Goal: Information Seeking & Learning: Learn about a topic

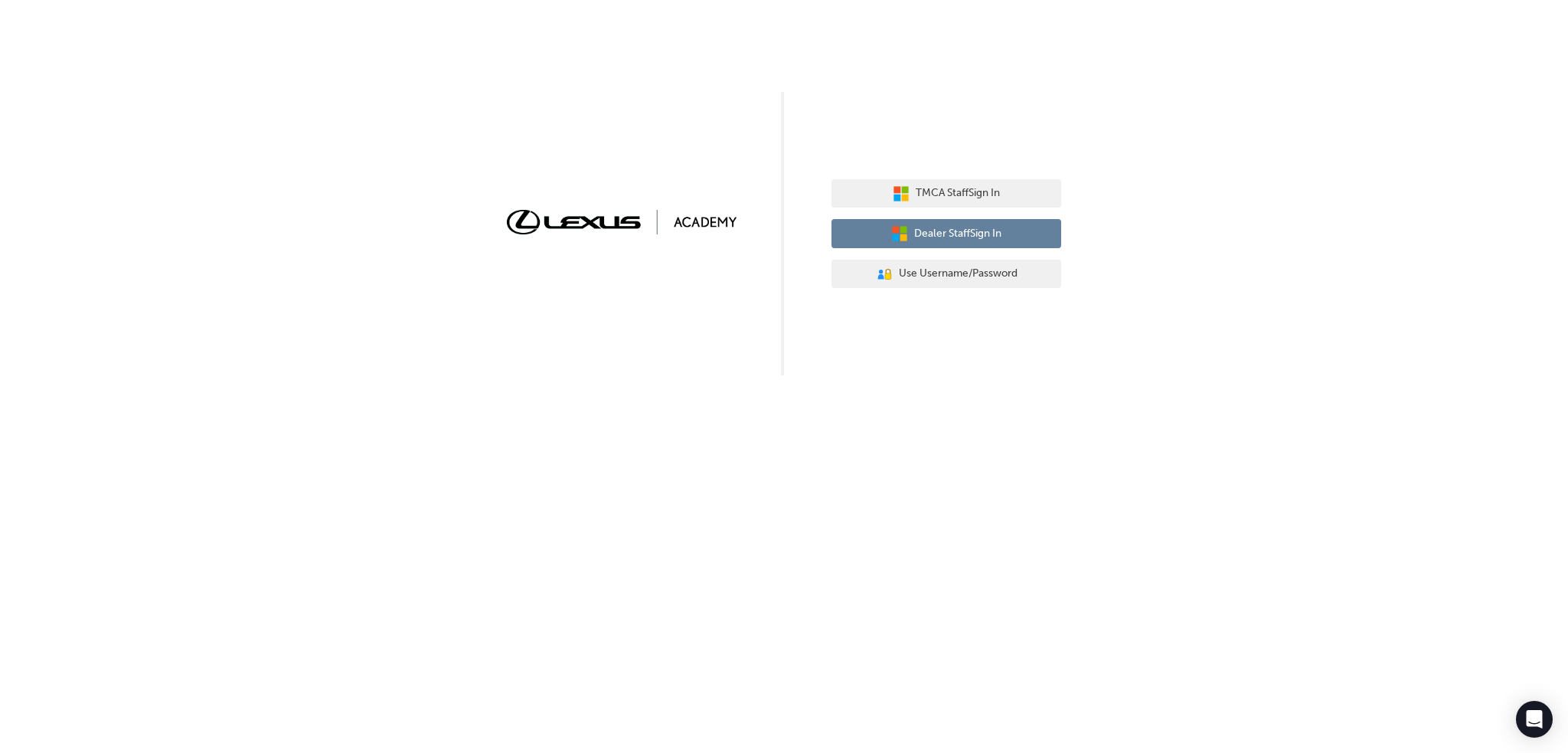
click at [927, 232] on span "Dealer Staff Sign In" at bounding box center [958, 234] width 87 height 18
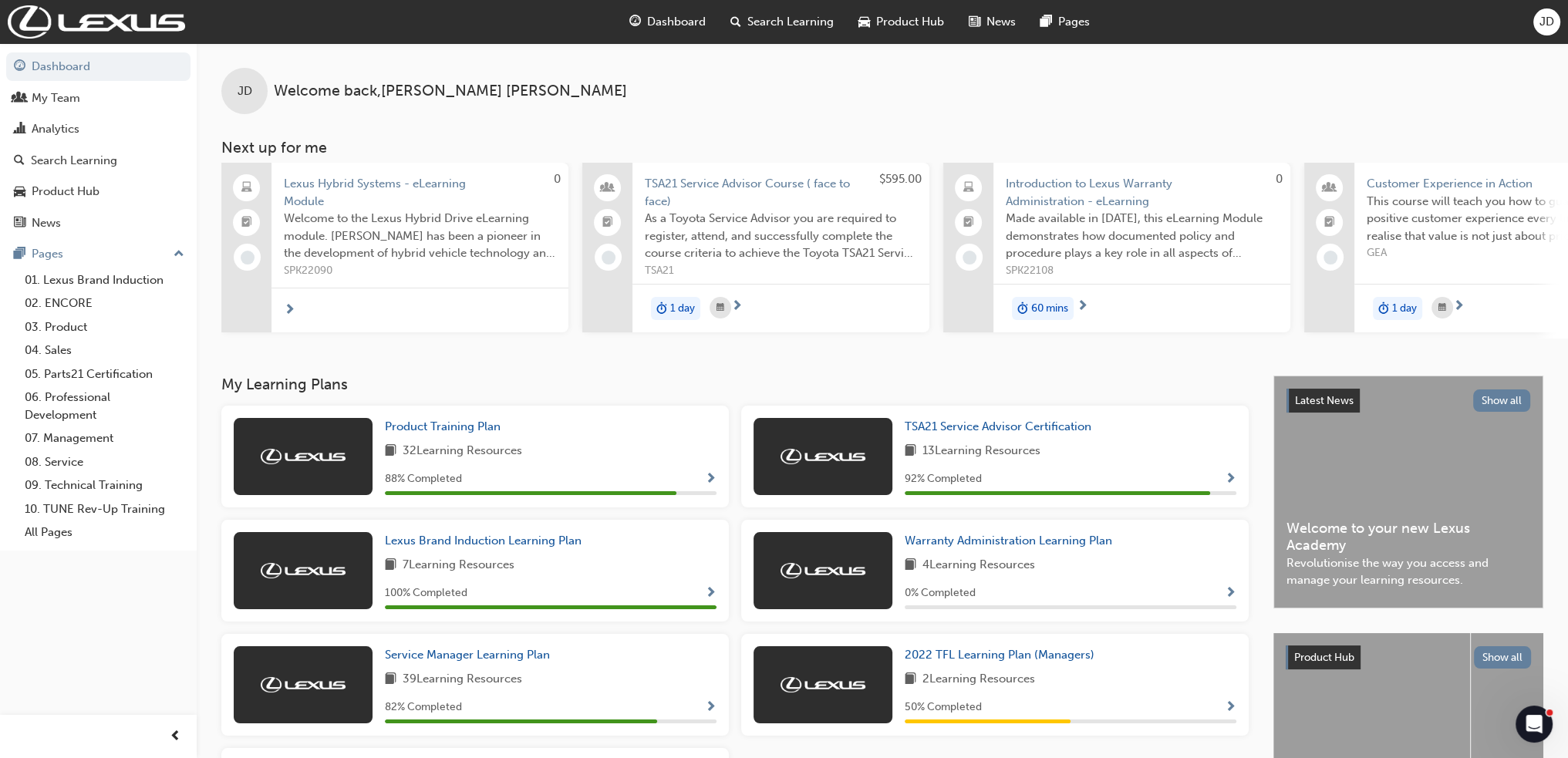
click at [752, 19] on span "Search Learning" at bounding box center [790, 22] width 86 height 18
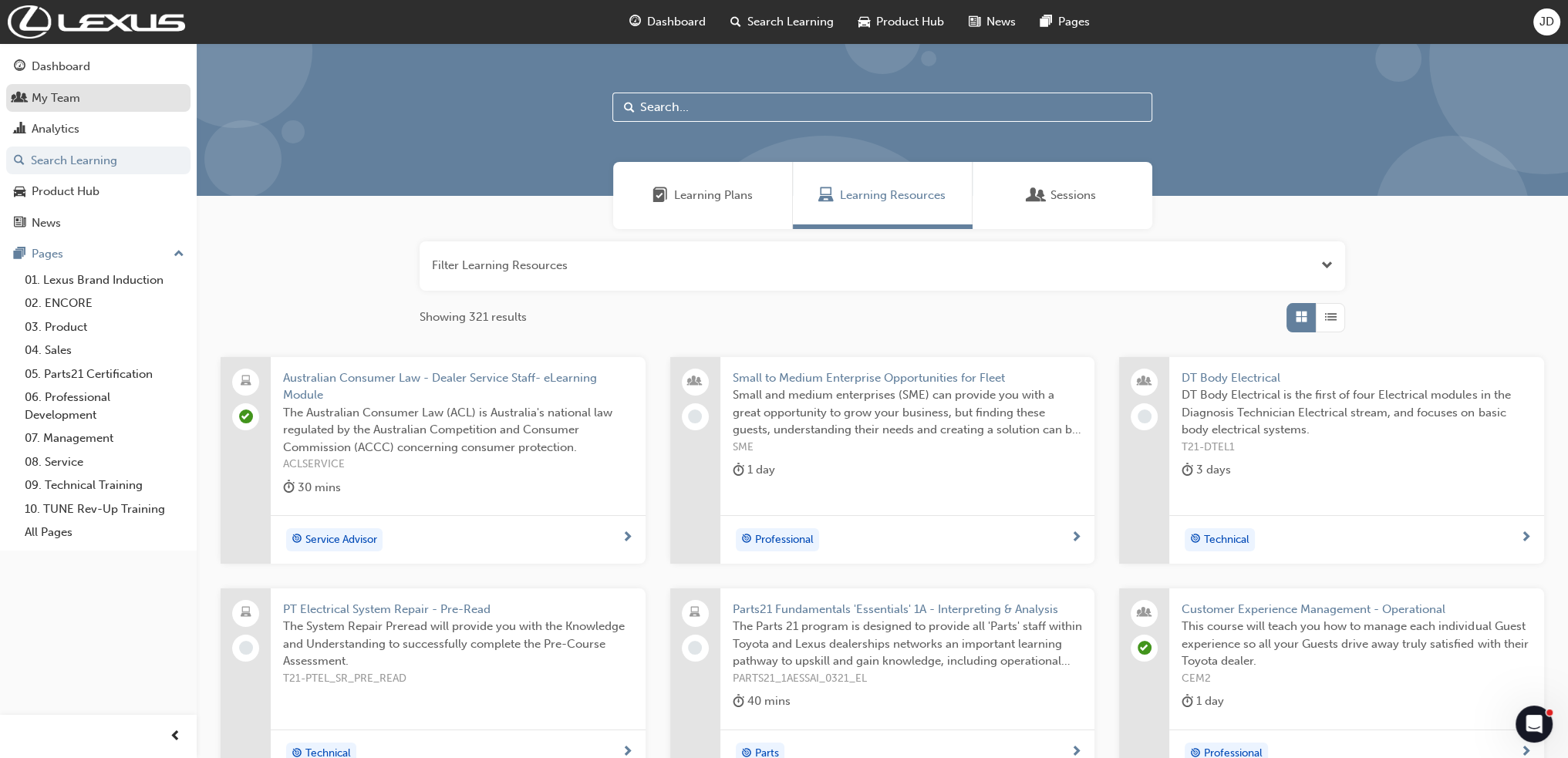
click at [40, 93] on div "My Team" at bounding box center [56, 98] width 48 height 18
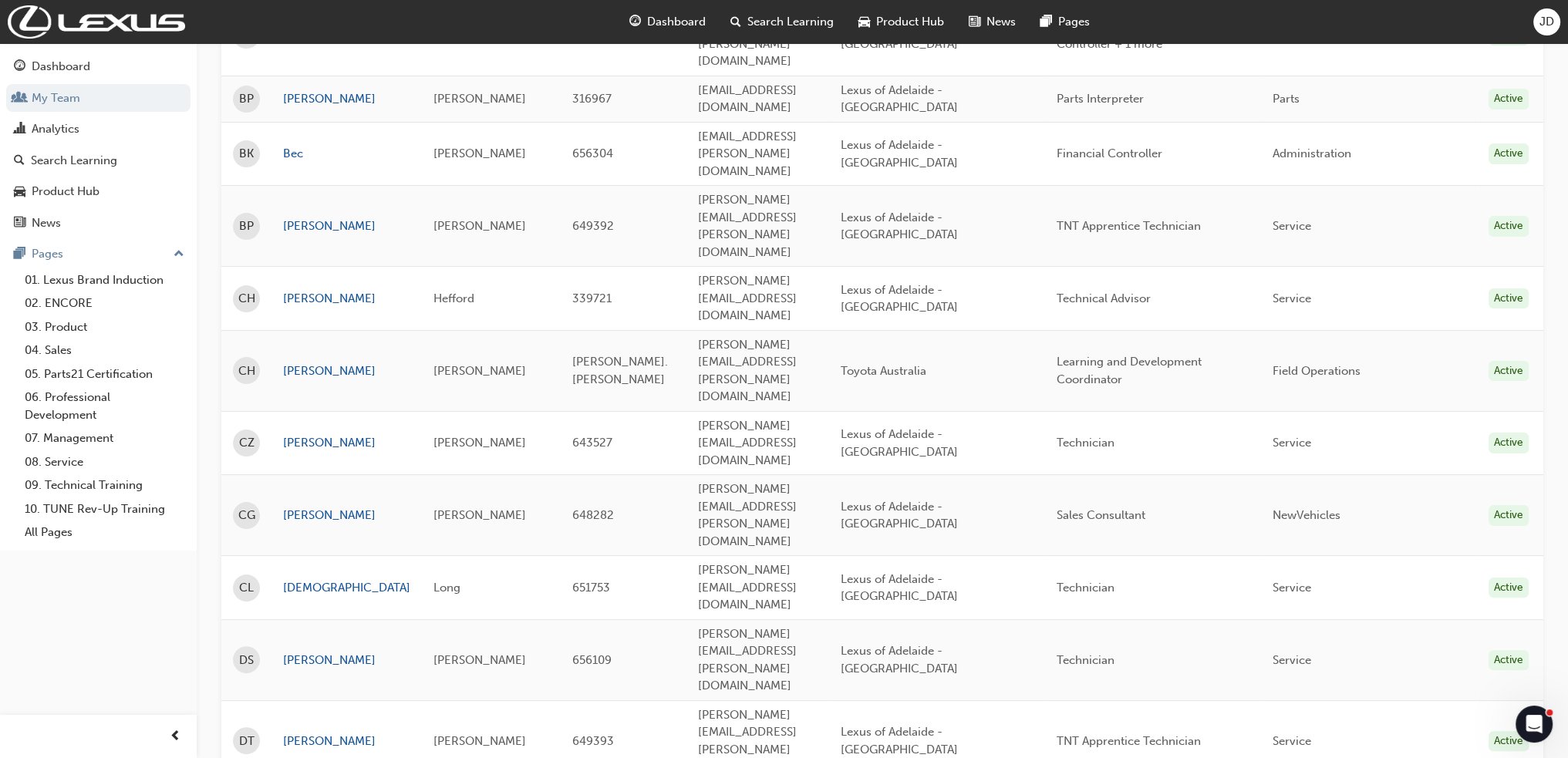
scroll to position [463, 0]
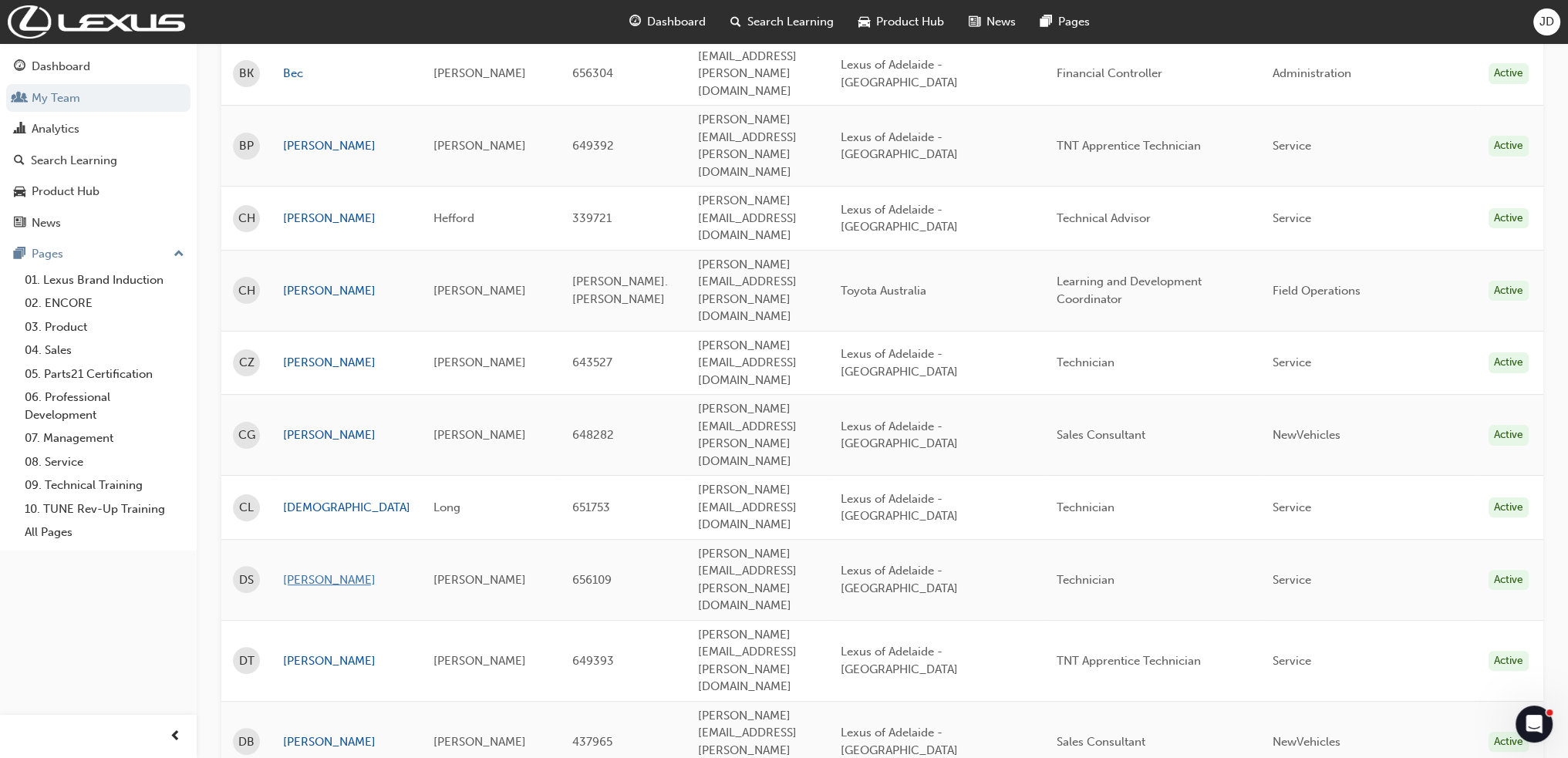
click at [302, 572] on link "[PERSON_NAME]" at bounding box center [346, 580] width 127 height 18
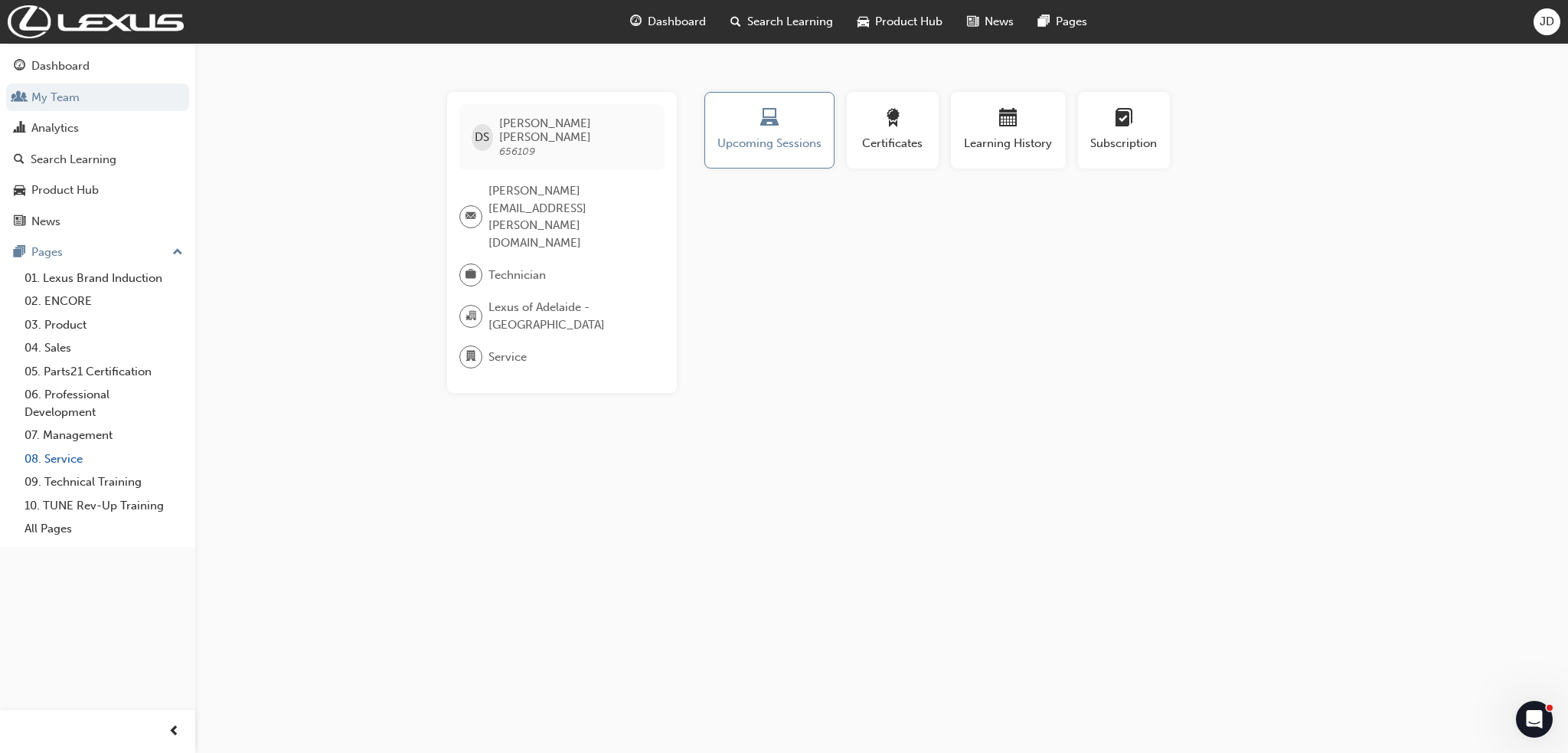
click at [66, 460] on link "08. Service" at bounding box center [104, 459] width 171 height 24
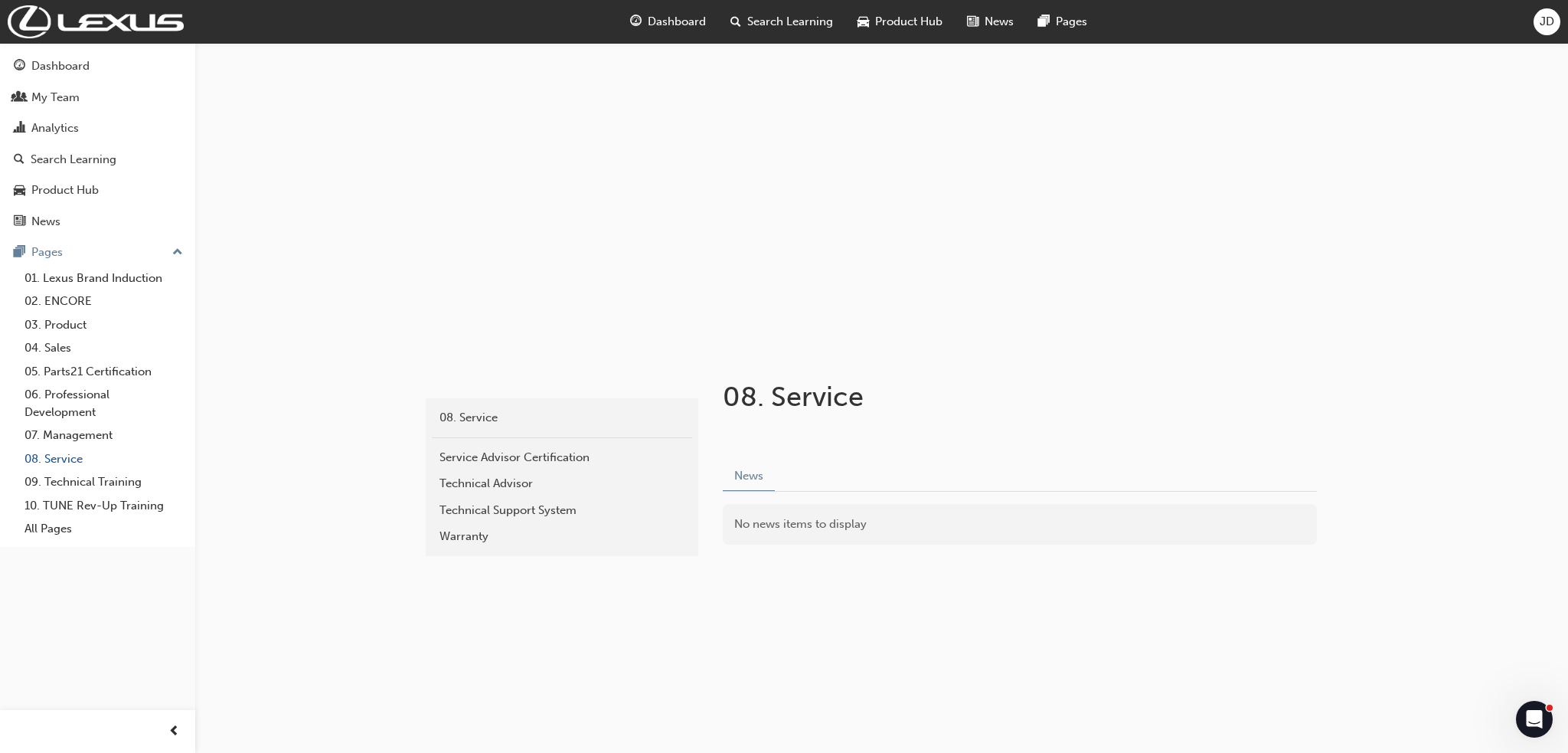
click at [63, 461] on link "08. Service" at bounding box center [104, 459] width 171 height 24
click at [74, 164] on div "Search Learning" at bounding box center [73, 159] width 86 height 18
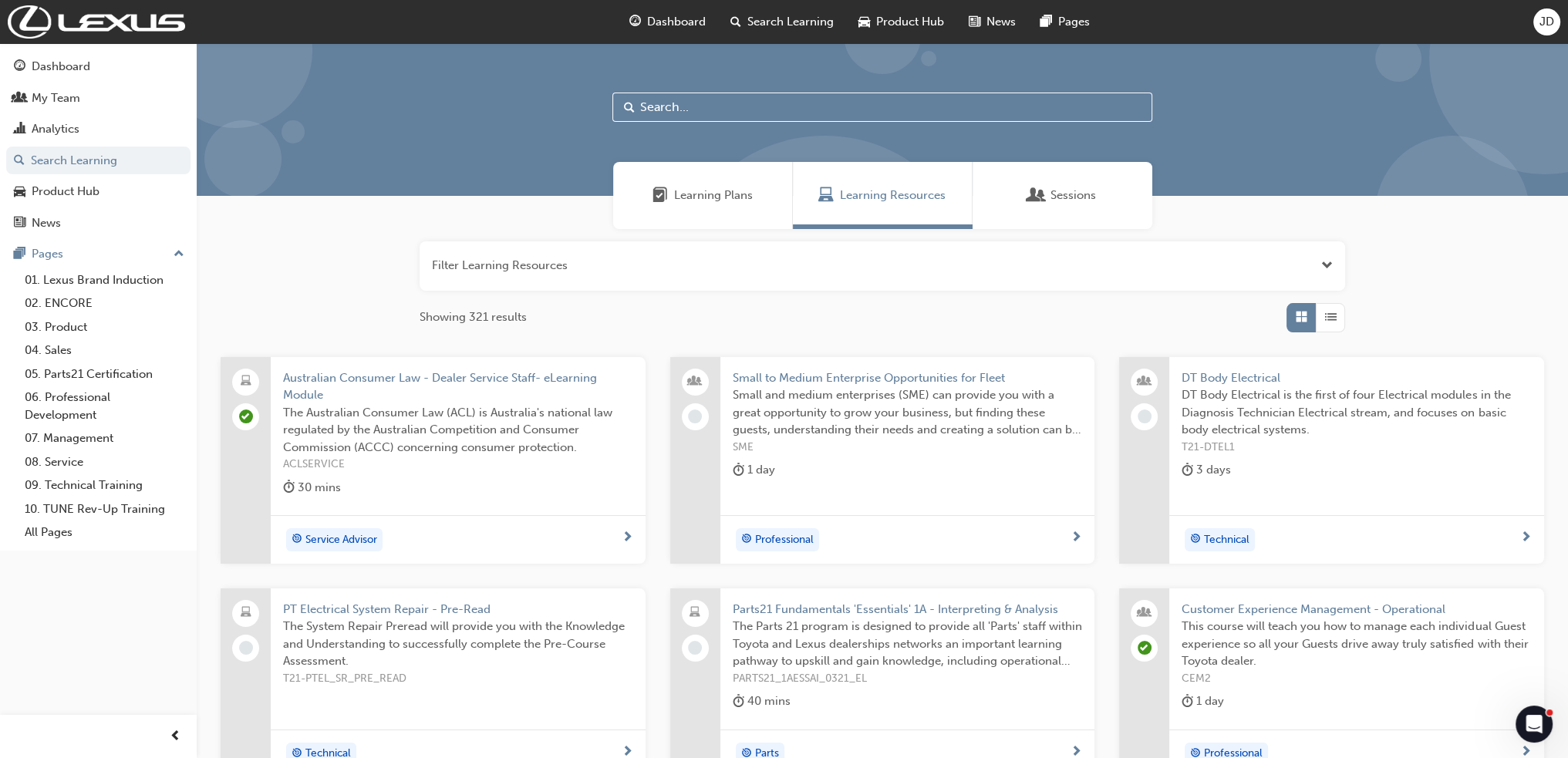
click at [636, 261] on button "button" at bounding box center [883, 266] width 925 height 49
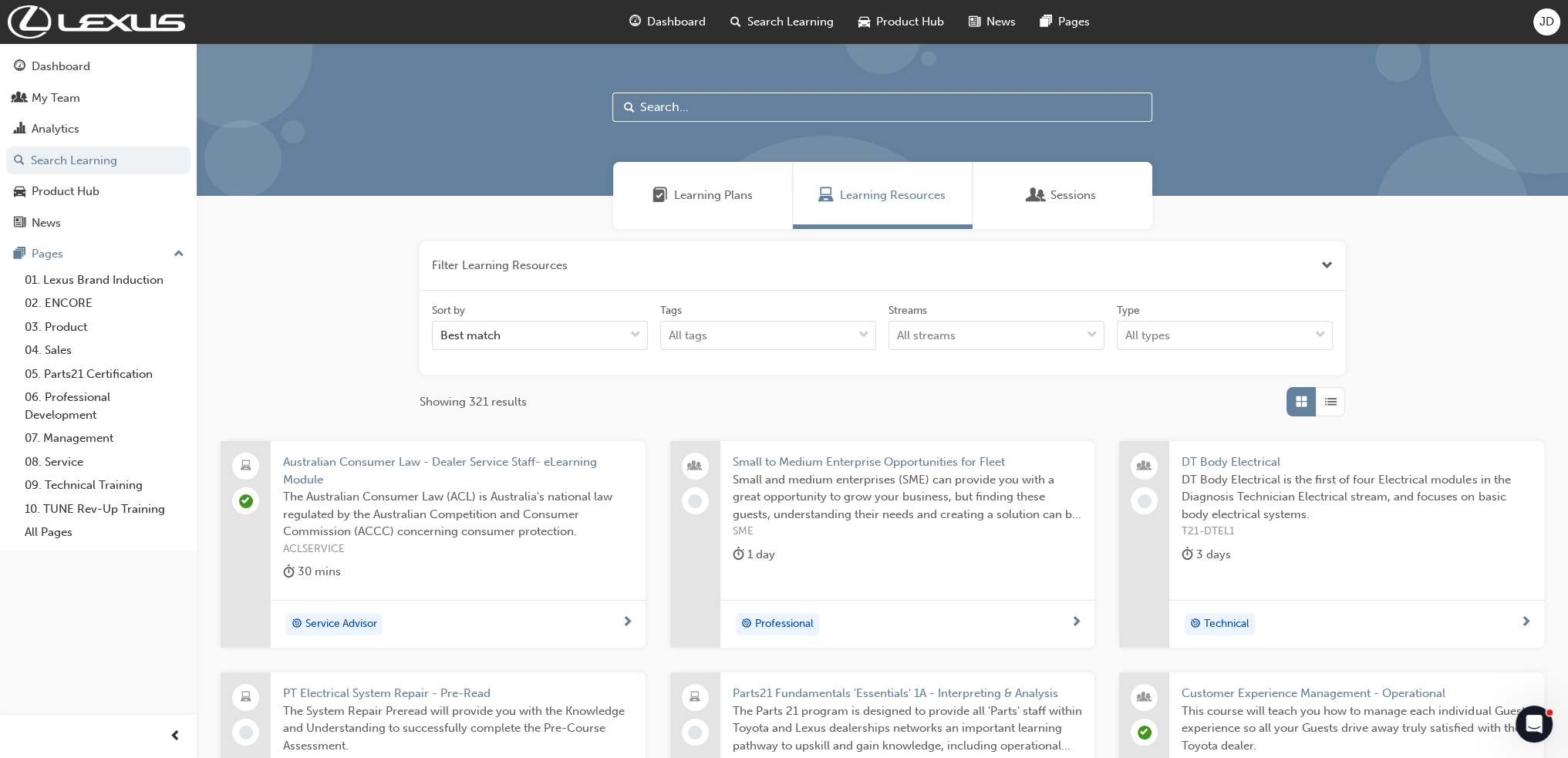
click at [785, 19] on span "Search Learning" at bounding box center [790, 22] width 86 height 18
click at [685, 108] on input "text" at bounding box center [882, 108] width 540 height 30
type input "diagnostic"
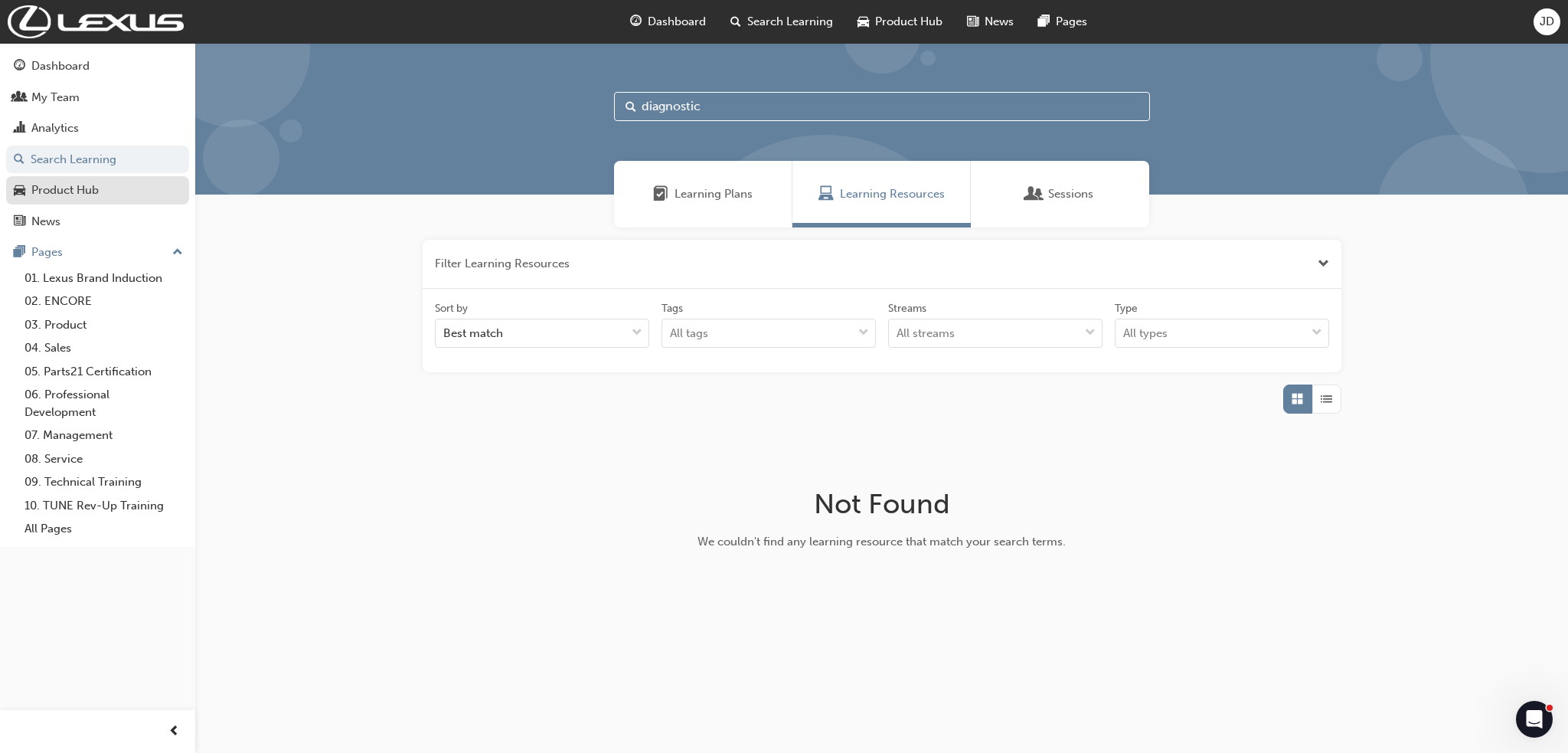
click at [54, 190] on div "Product Hub" at bounding box center [65, 190] width 67 height 18
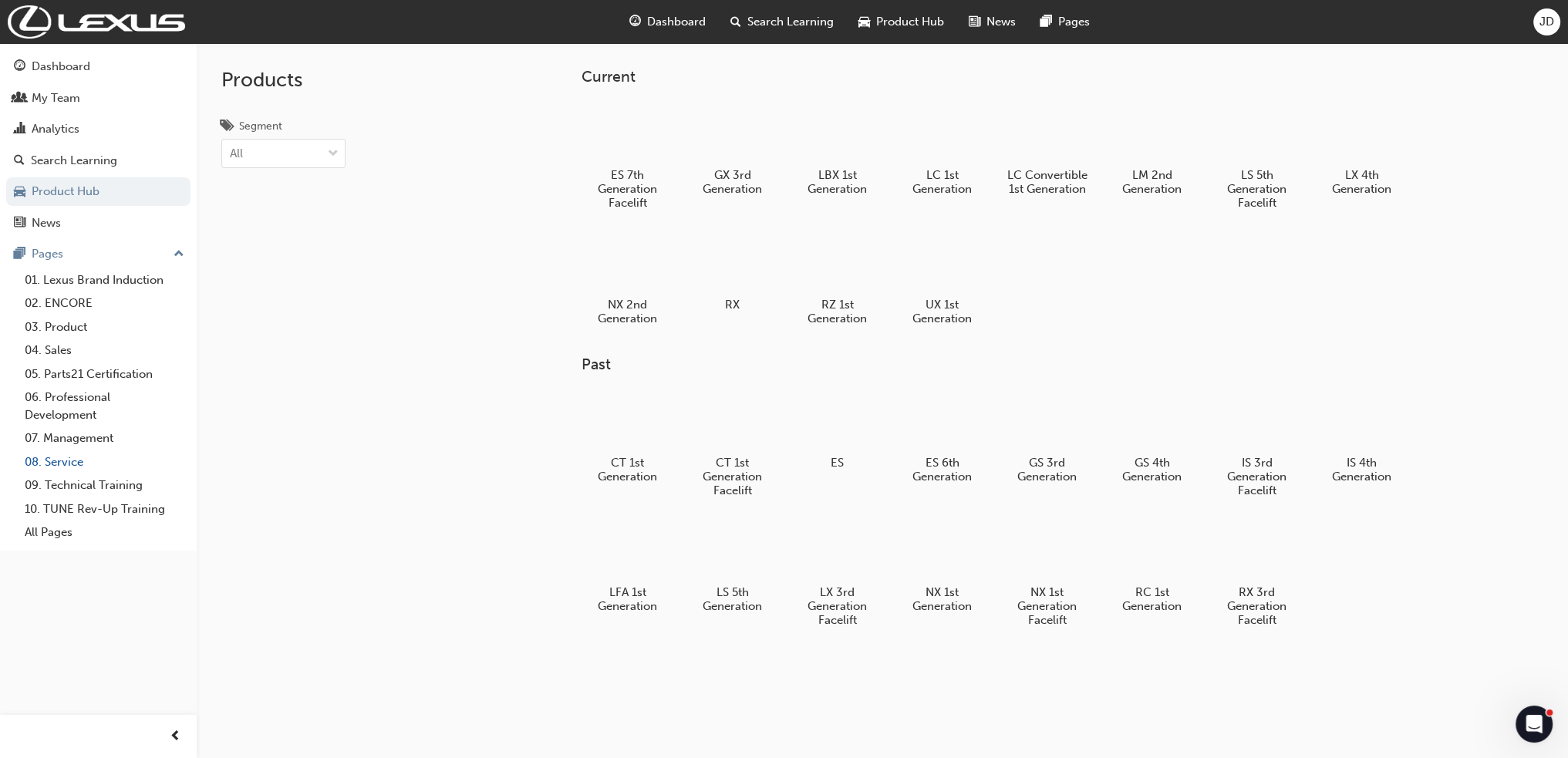
click at [68, 465] on link "08. Service" at bounding box center [104, 462] width 172 height 24
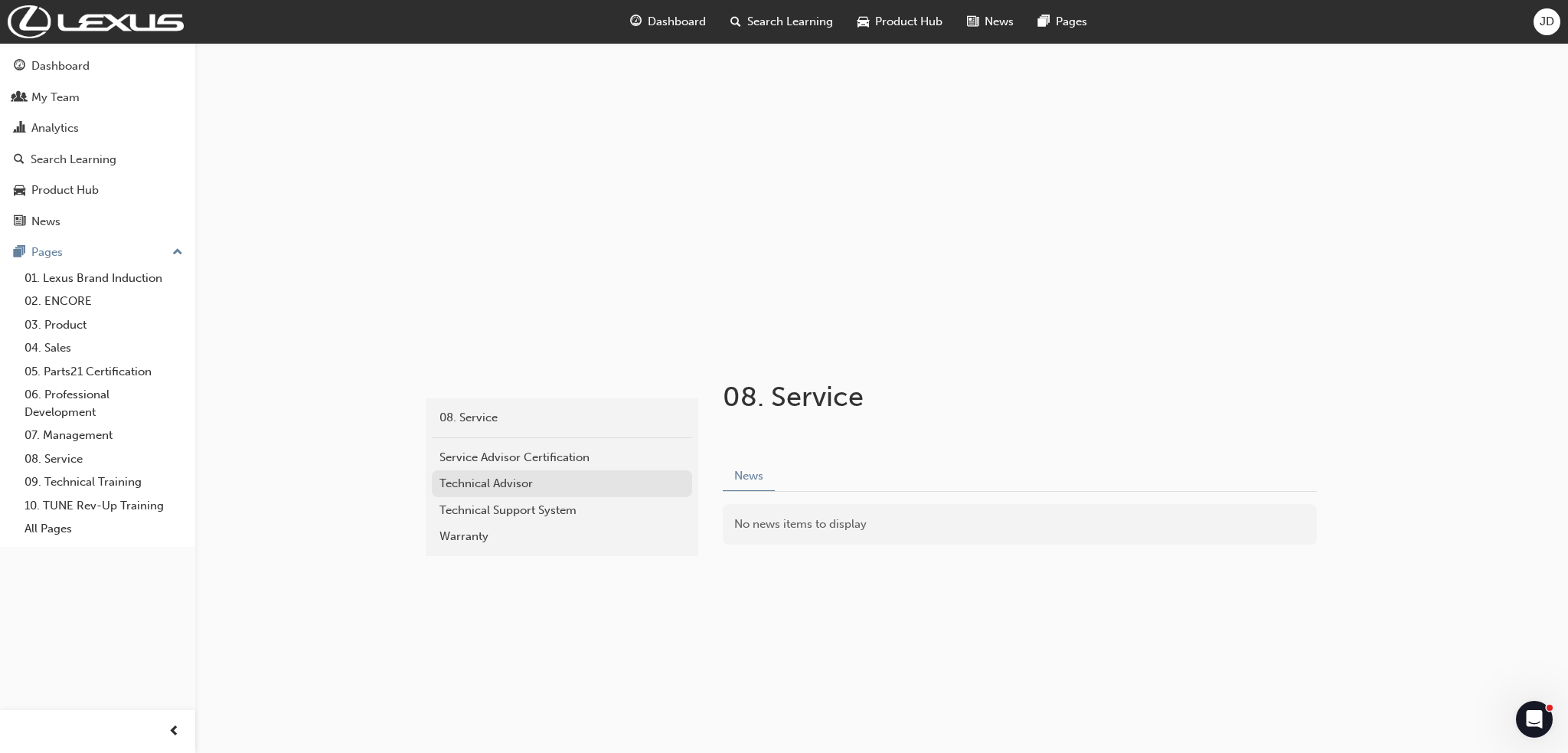
click at [498, 484] on div "Technical Advisor" at bounding box center [562, 484] width 245 height 18
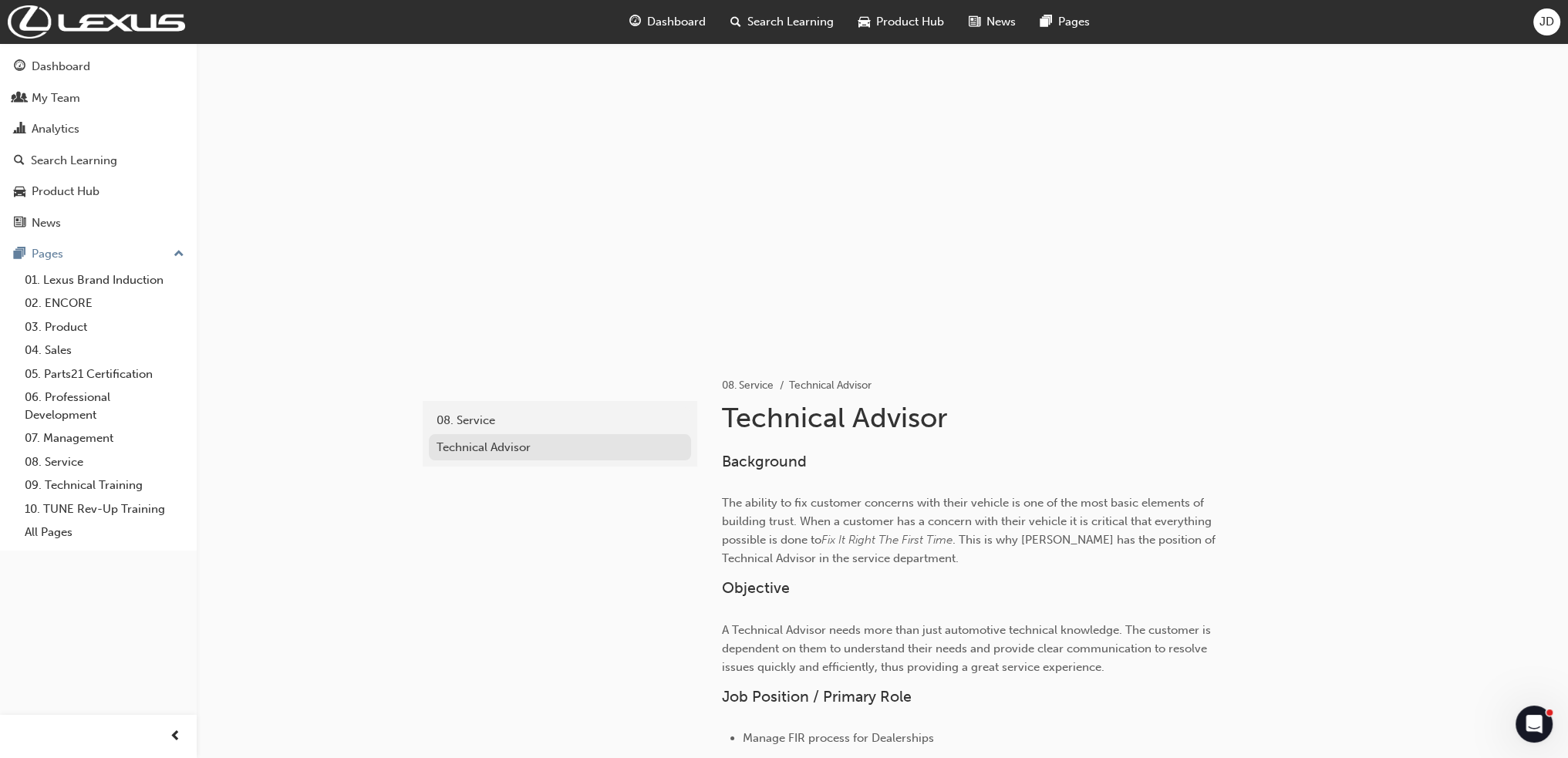
click at [494, 443] on div "Technical Advisor" at bounding box center [559, 447] width 247 height 18
click at [463, 425] on div "08. Service" at bounding box center [559, 421] width 247 height 18
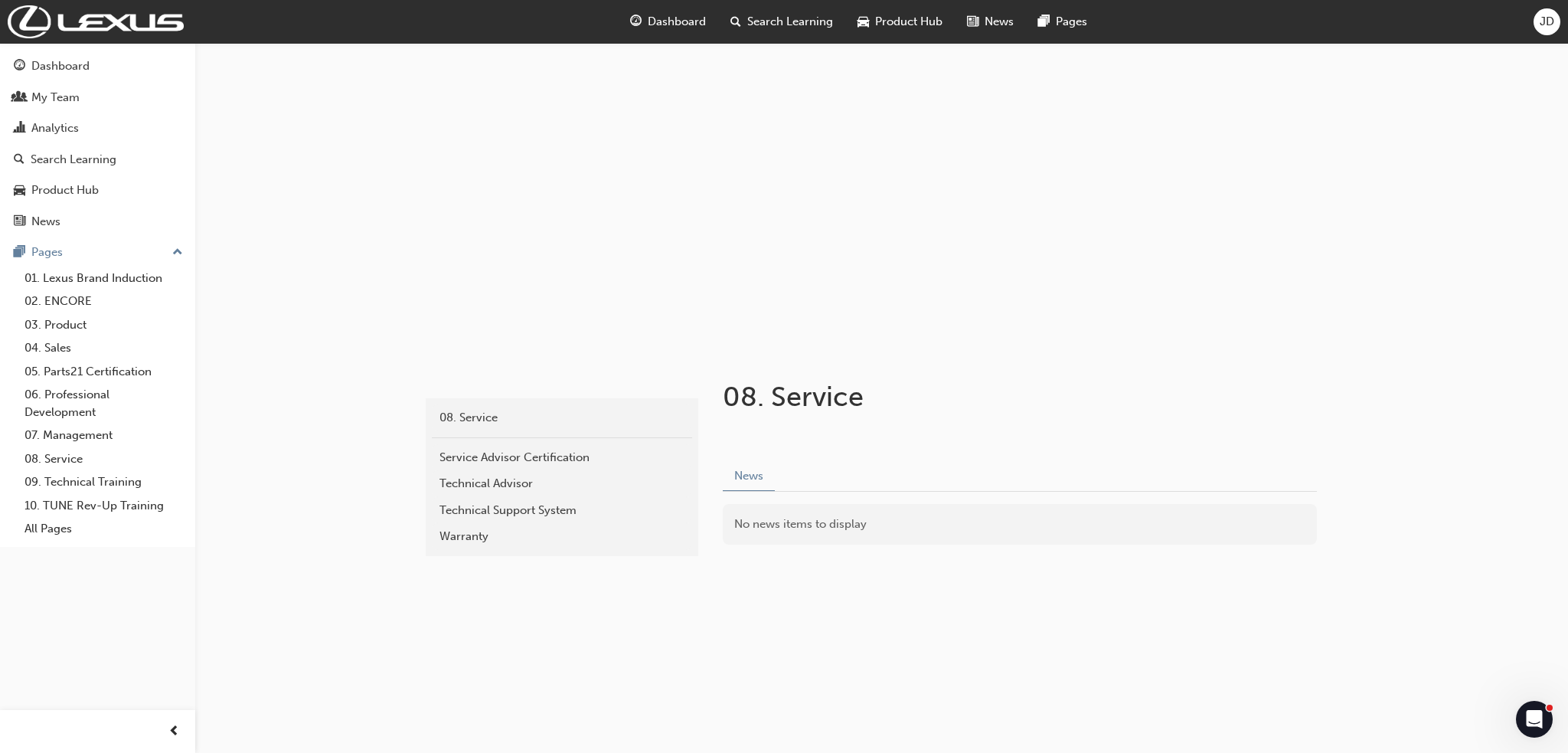
click at [777, 17] on span "Search Learning" at bounding box center [790, 22] width 86 height 18
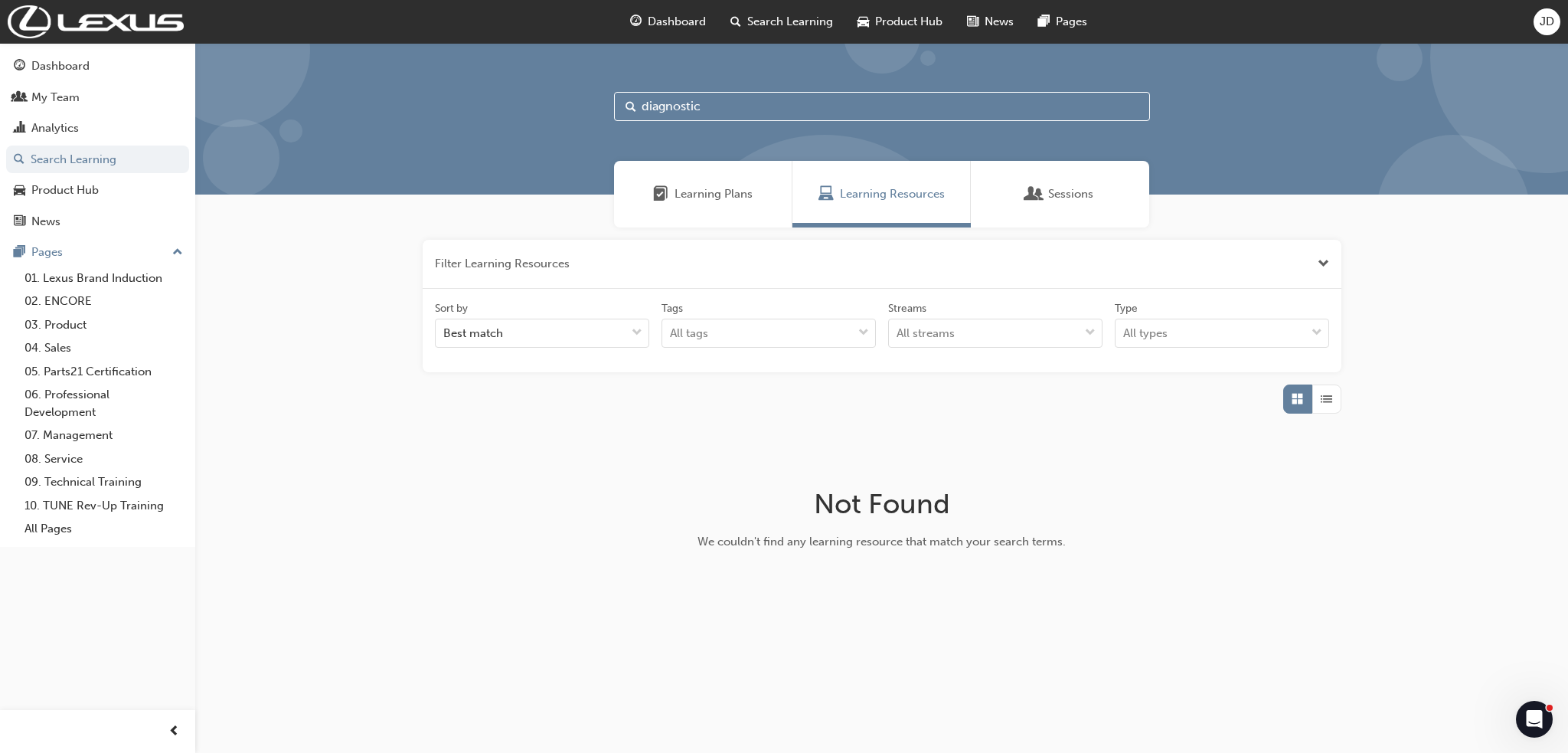
click at [714, 180] on div "Learning Plans" at bounding box center [703, 194] width 179 height 67
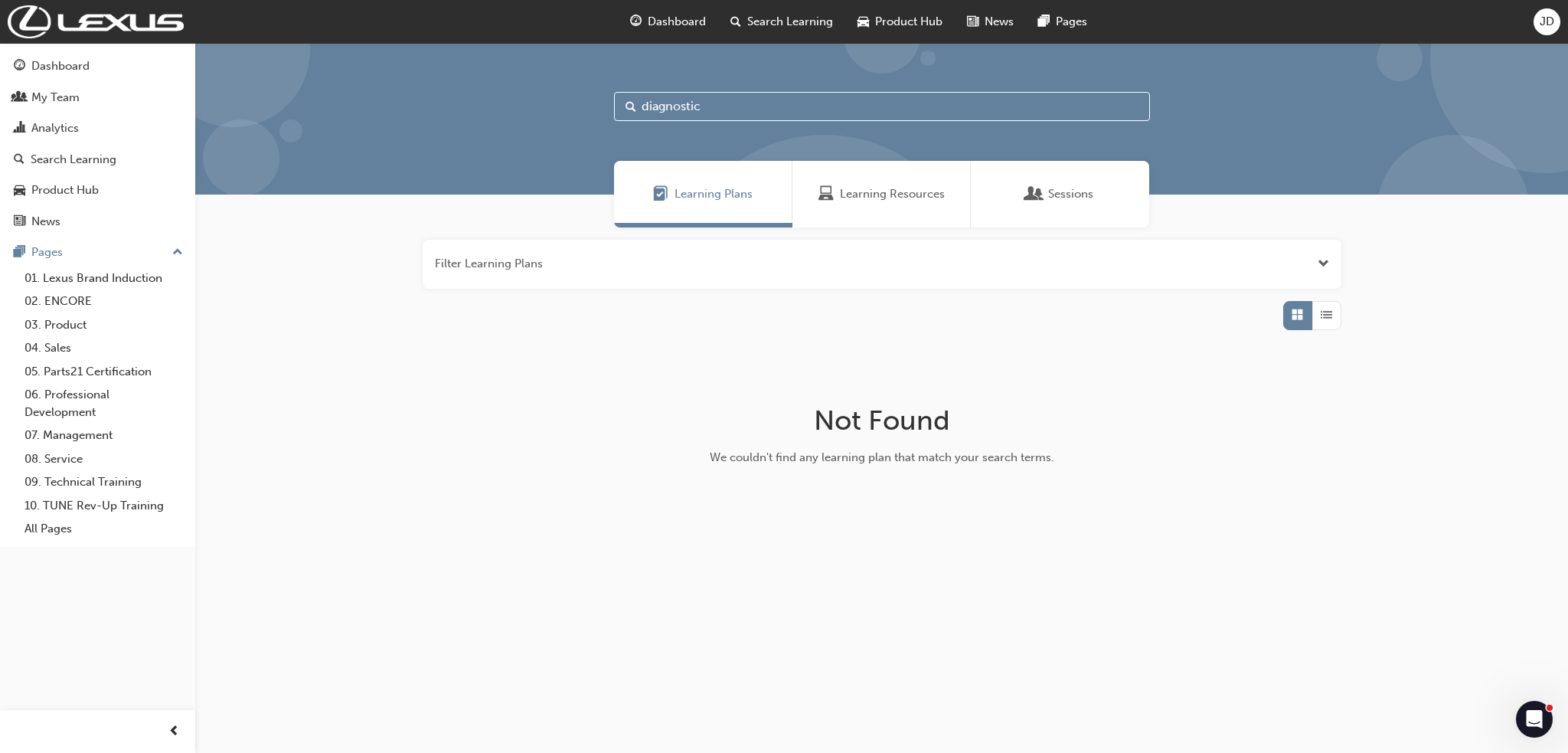
click at [924, 195] on span "Learning Resources" at bounding box center [893, 194] width 105 height 18
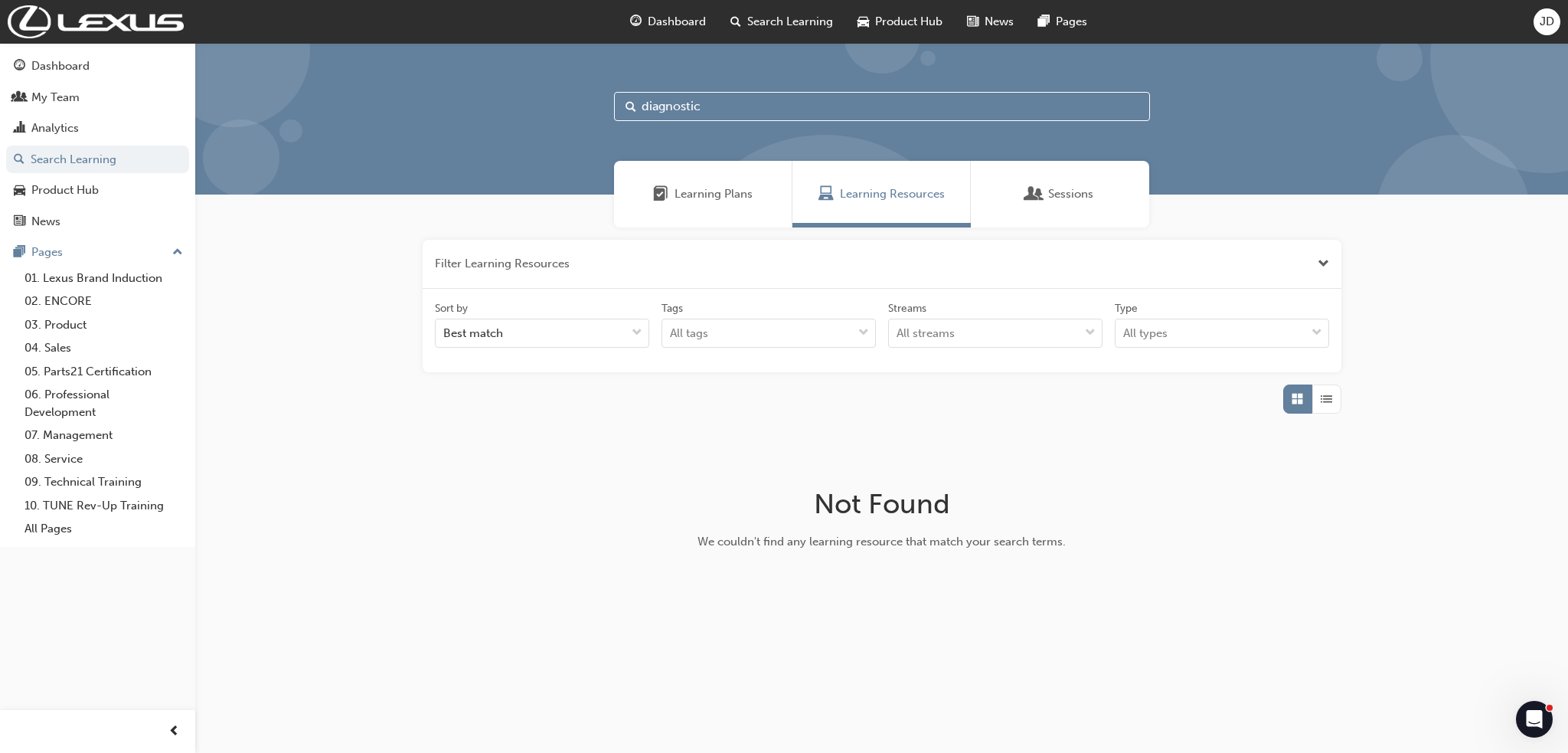
click at [678, 197] on span "Learning Plans" at bounding box center [713, 194] width 78 height 18
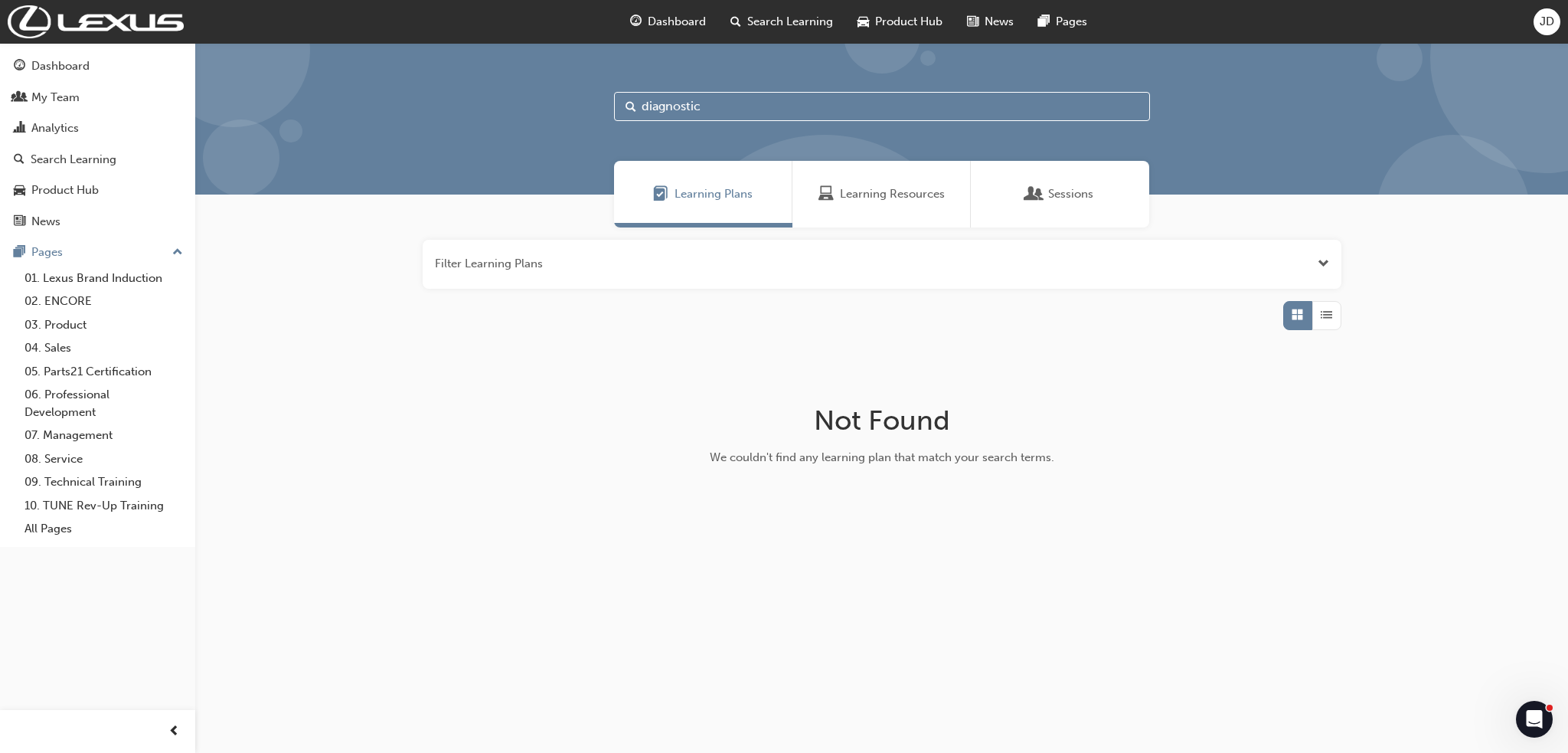
drag, startPoint x: 726, startPoint y: 109, endPoint x: 538, endPoint y: 124, distance: 188.6
click at [538, 123] on div "diagnostic" at bounding box center [881, 118] width 1373 height 152
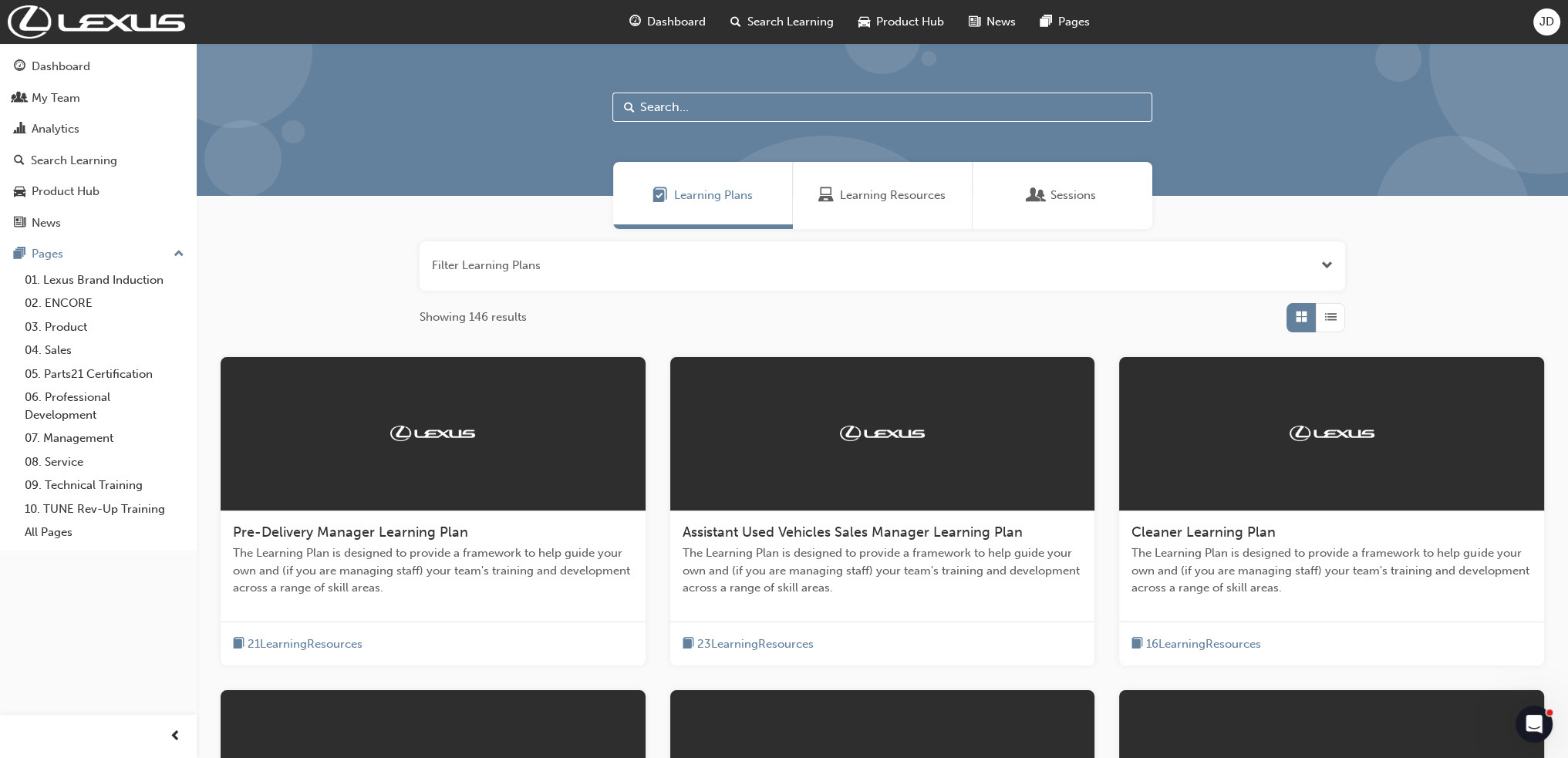
click at [556, 265] on button "button" at bounding box center [883, 266] width 925 height 49
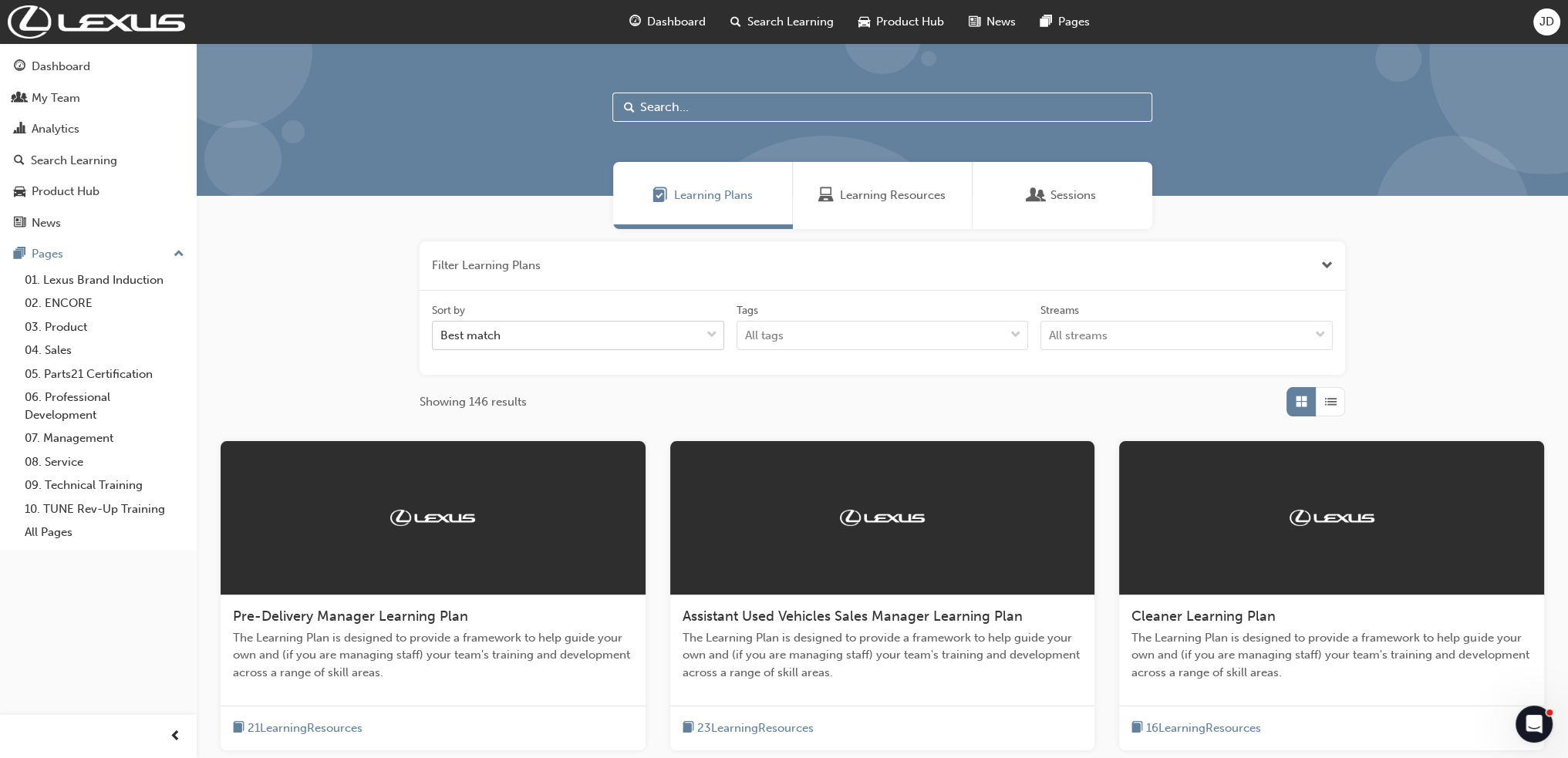
click at [576, 342] on div "Best match" at bounding box center [566, 336] width 268 height 27
click at [442, 342] on input "Sort by Best match" at bounding box center [441, 335] width 2 height 13
click at [576, 342] on div "Best match" at bounding box center [566, 336] width 268 height 27
click at [442, 342] on input "Sort by 0 results available. Select is focused ,type to refine list, press Down…" at bounding box center [441, 335] width 2 height 13
click at [814, 340] on div "All tags" at bounding box center [871, 336] width 268 height 27
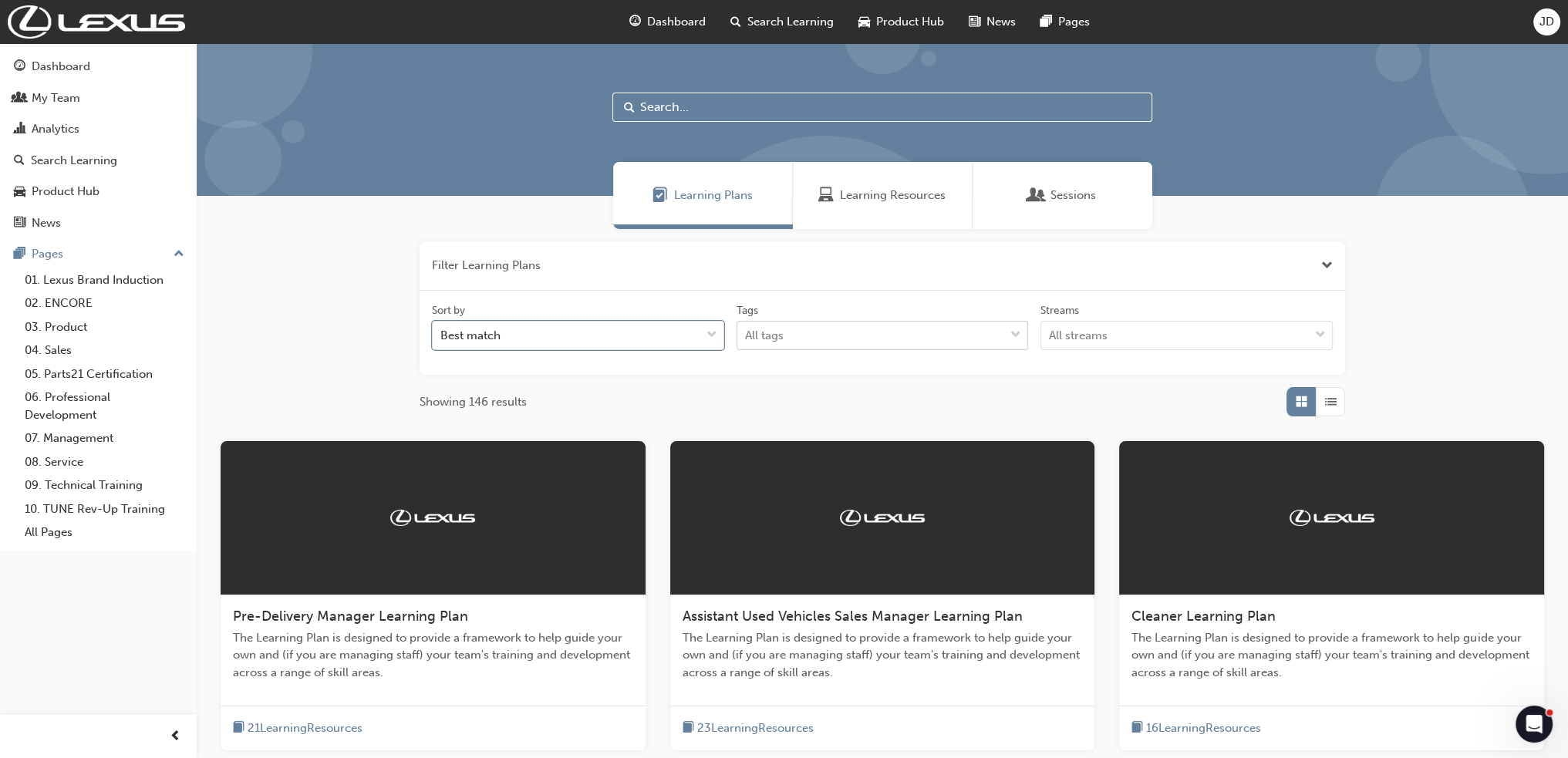
click at [746, 340] on input "Tags All tags" at bounding box center [745, 335] width 2 height 13
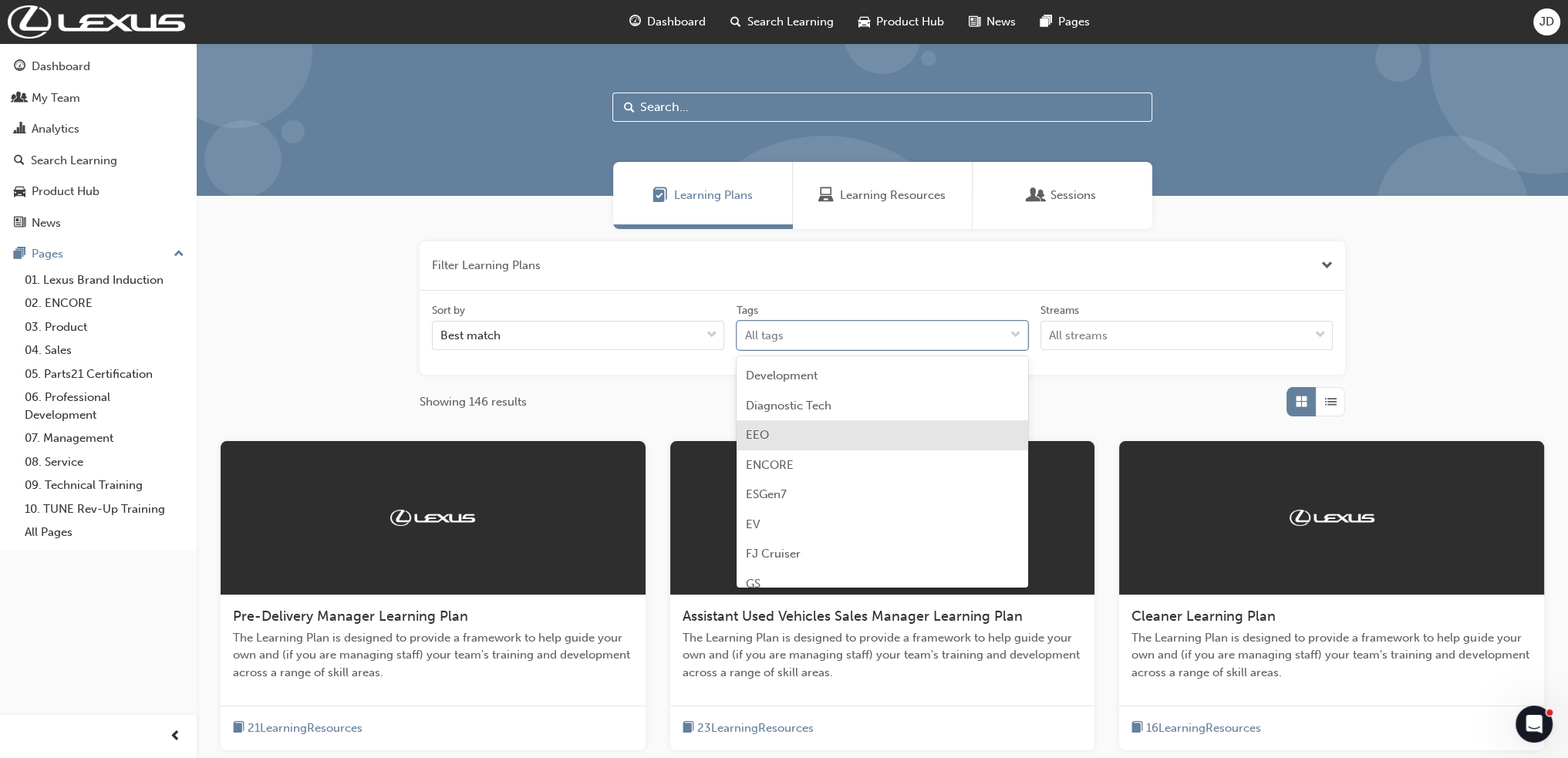
scroll to position [154, 0]
click at [780, 425] on span "Diagnostic Tech" at bounding box center [788, 428] width 86 height 14
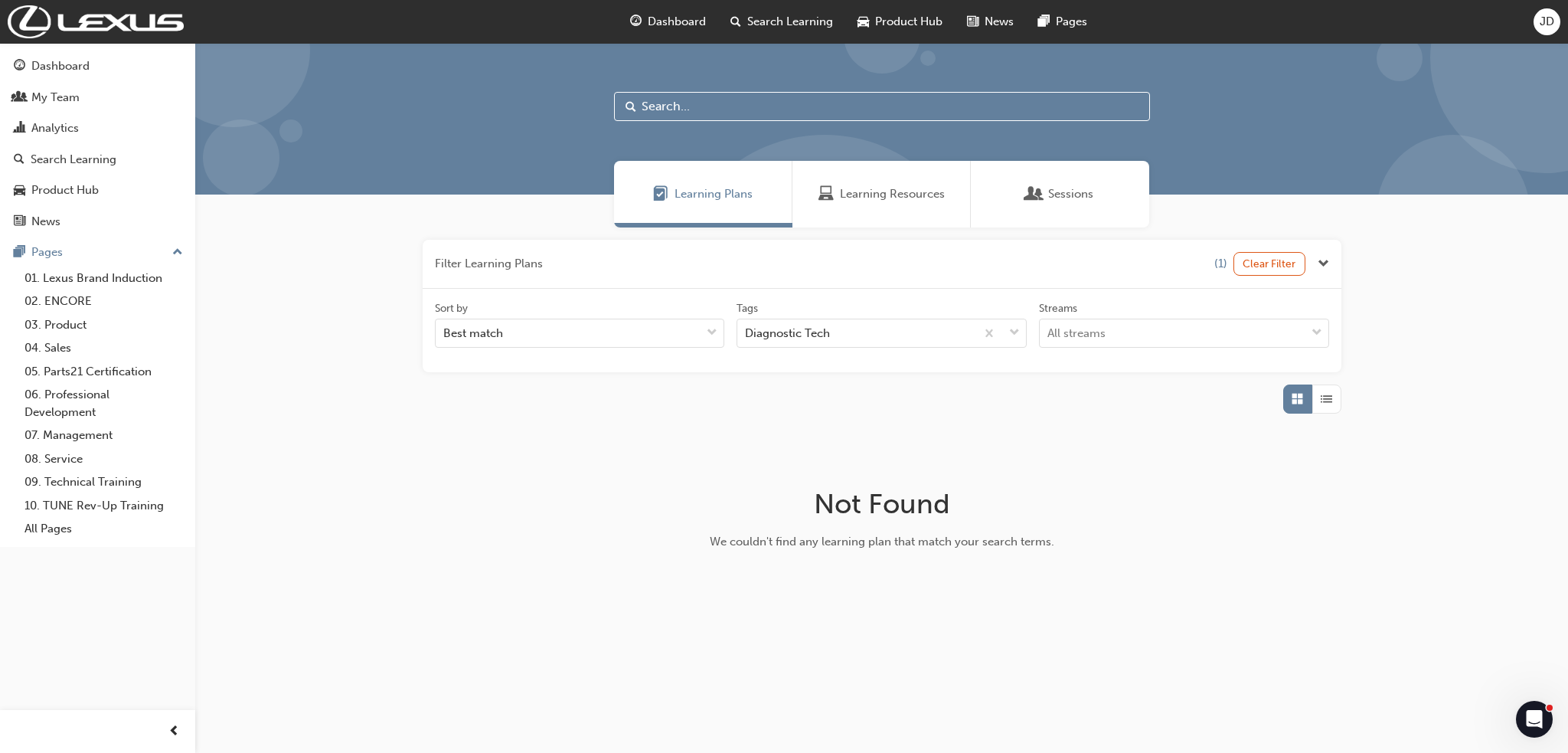
click at [1049, 201] on span "Sessions" at bounding box center [1071, 194] width 45 height 18
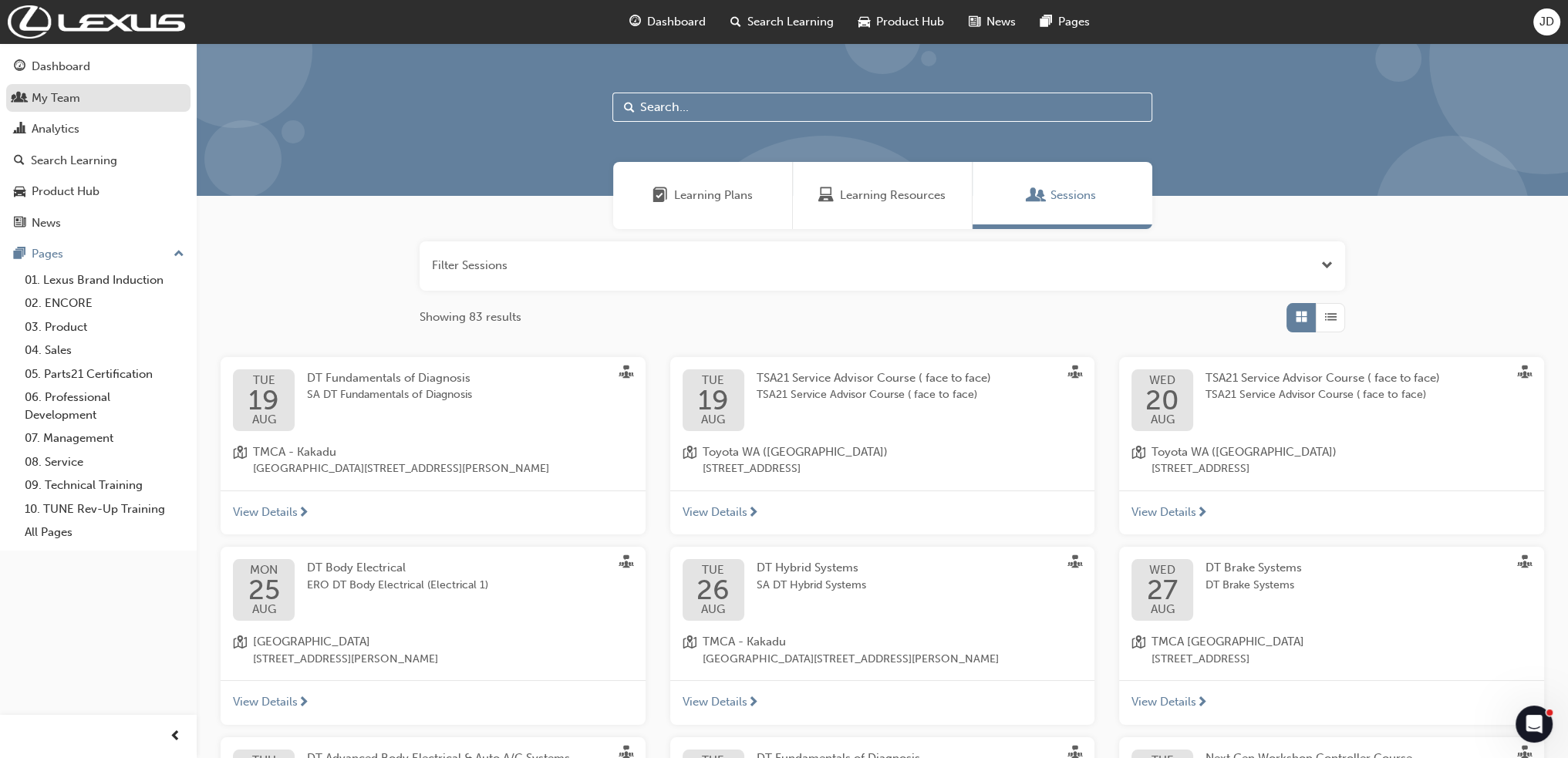
click at [60, 101] on div "My Team" at bounding box center [56, 98] width 48 height 18
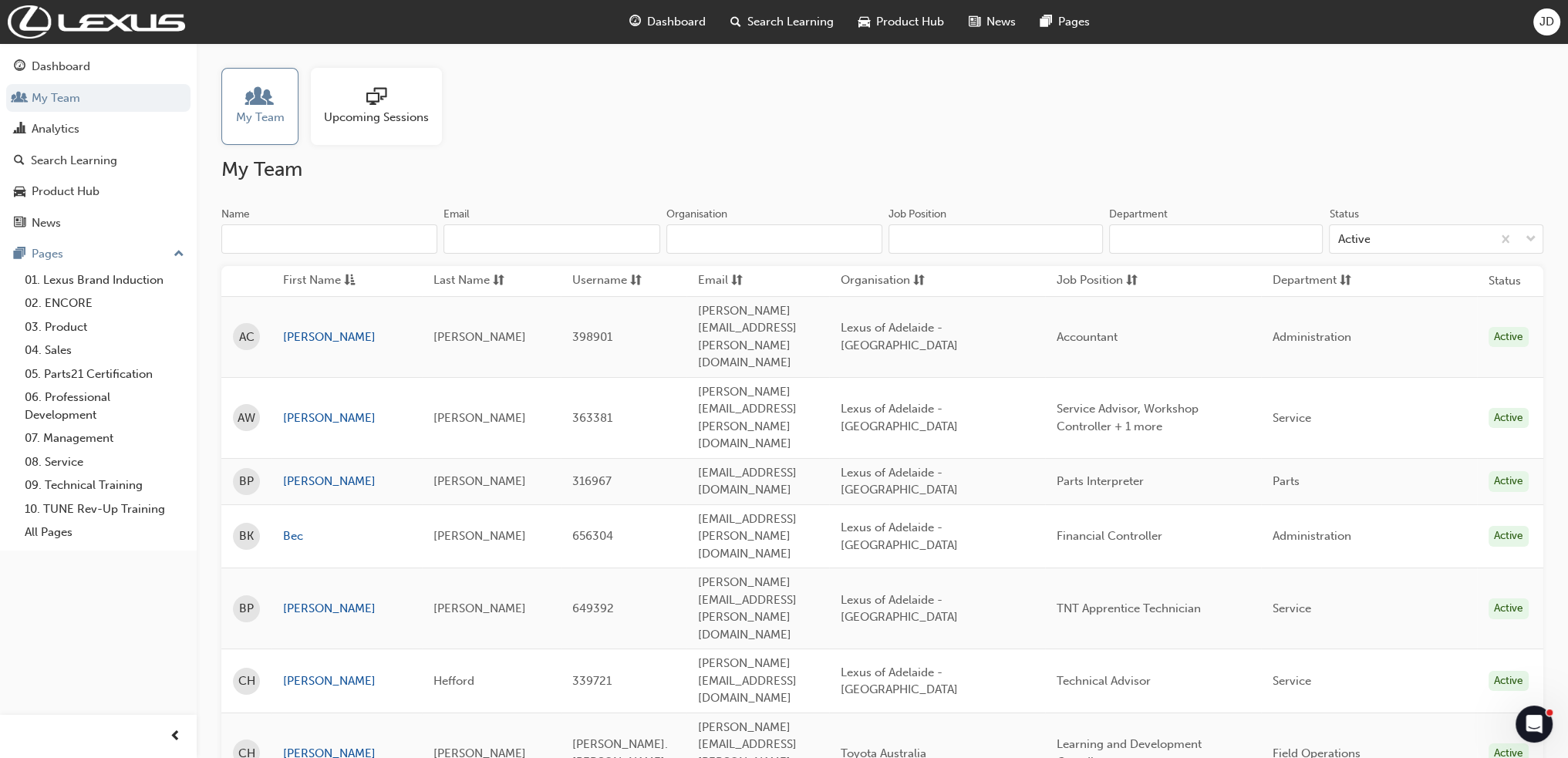
click at [769, 19] on span "Search Learning" at bounding box center [790, 22] width 86 height 18
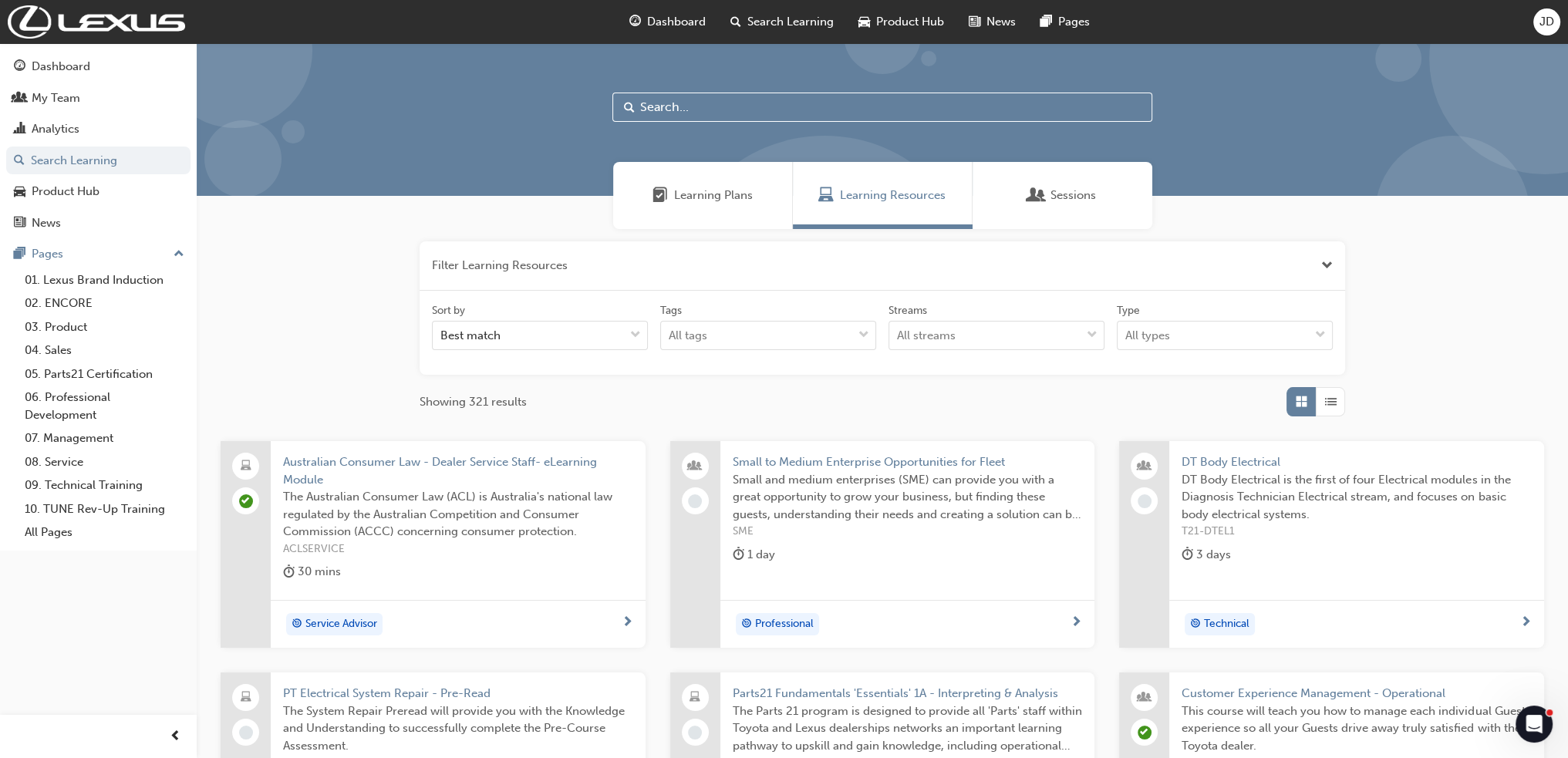
click at [670, 93] on input "text" at bounding box center [882, 108] width 540 height 30
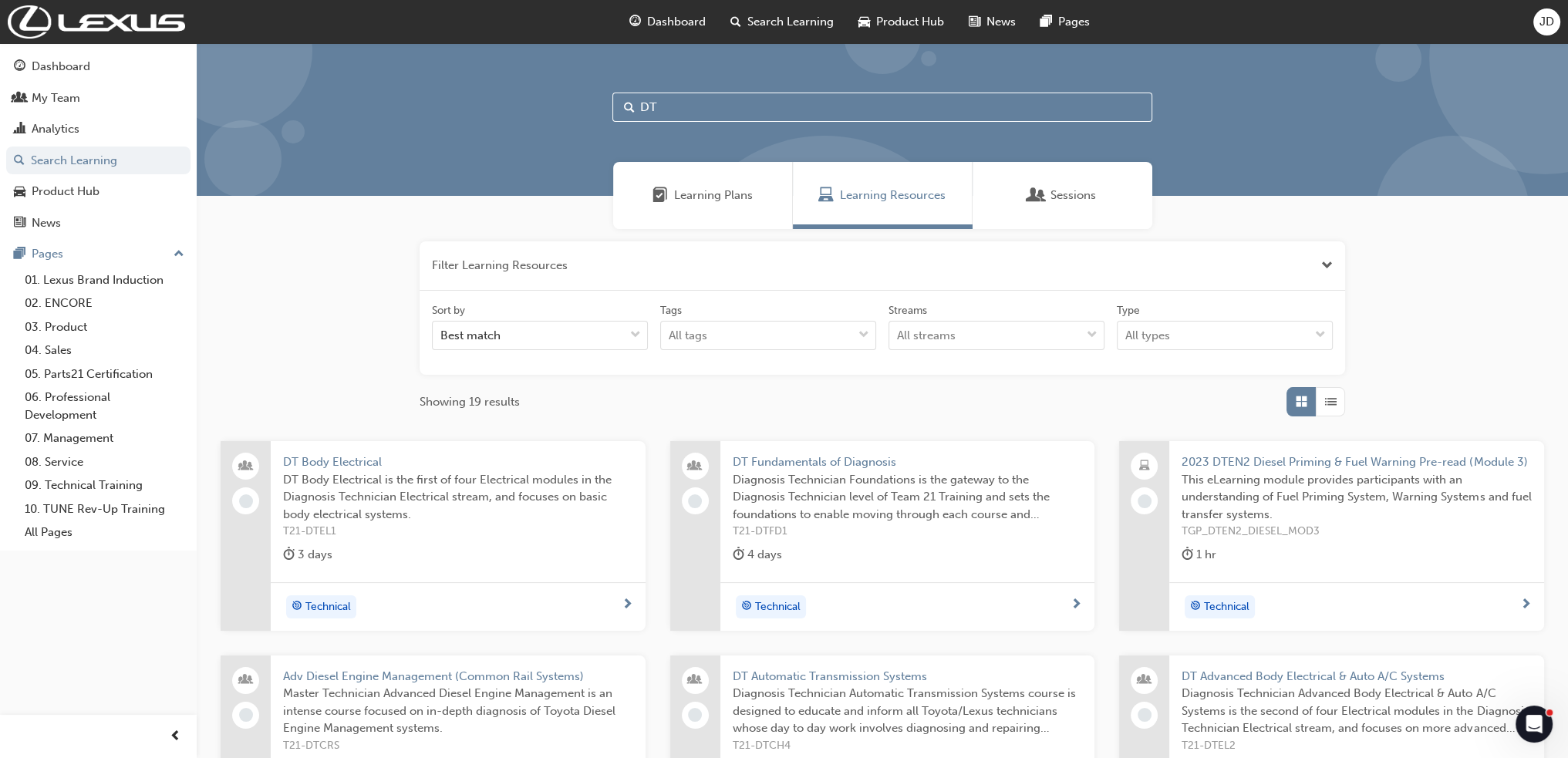
click at [704, 199] on span "Learning Plans" at bounding box center [713, 196] width 79 height 18
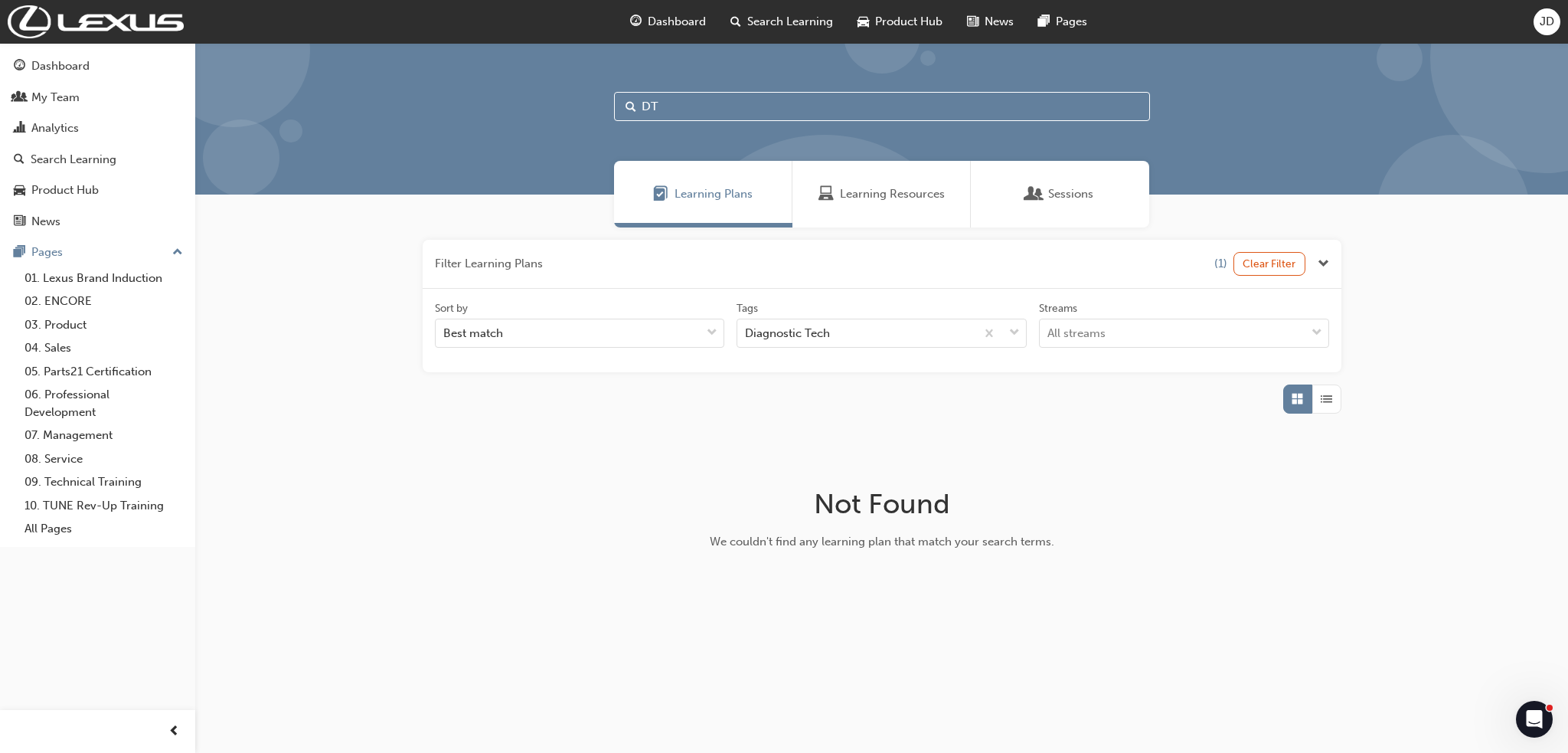
click at [689, 76] on div "DT" at bounding box center [881, 118] width 1373 height 152
click at [678, 108] on input "DT" at bounding box center [882, 107] width 536 height 29
type input "DIAG*"
click at [678, 108] on input "DIAG*" at bounding box center [882, 107] width 536 height 29
click at [1103, 183] on div "Sessions" at bounding box center [1060, 194] width 179 height 67
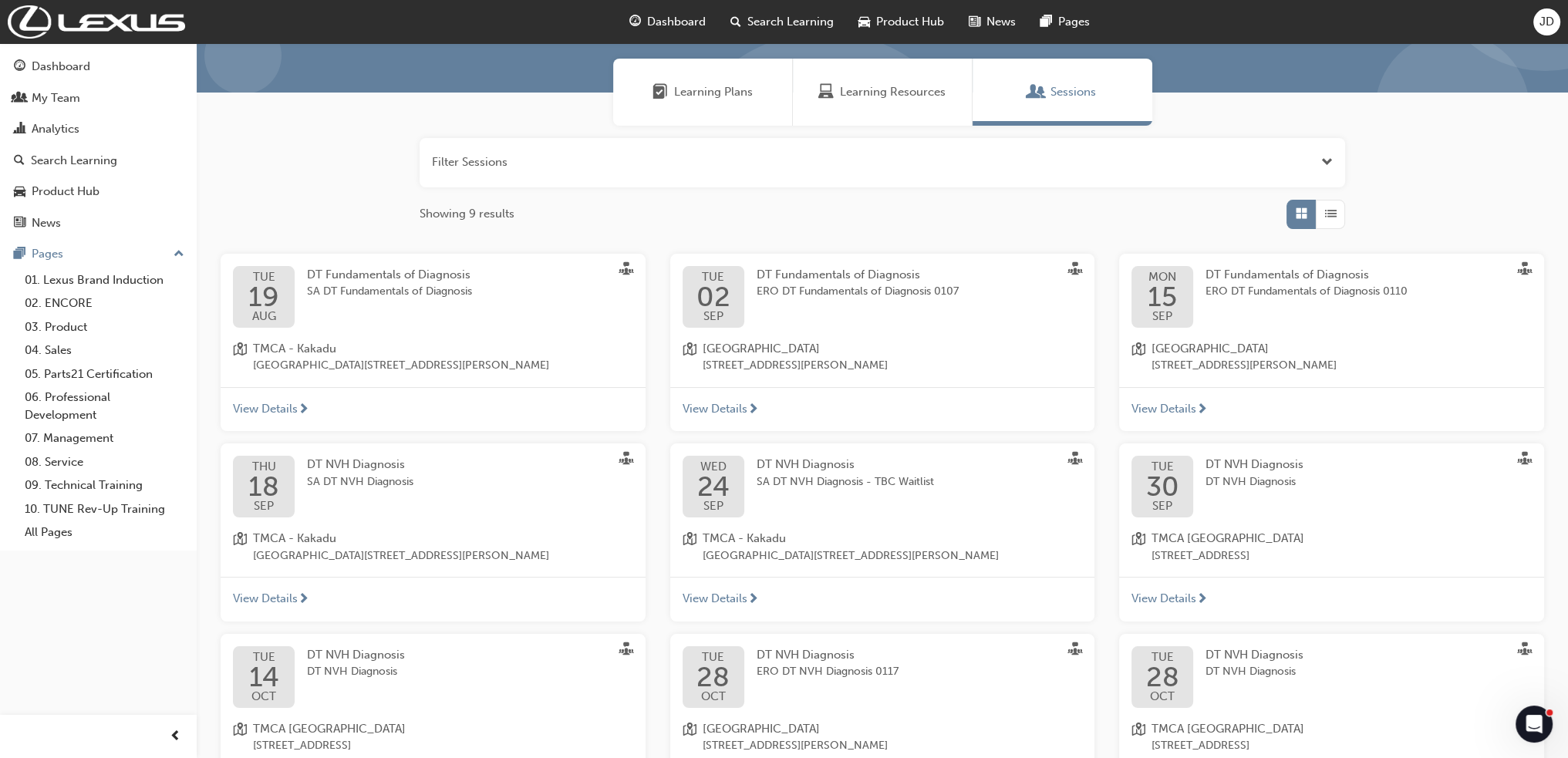
scroll to position [77, 0]
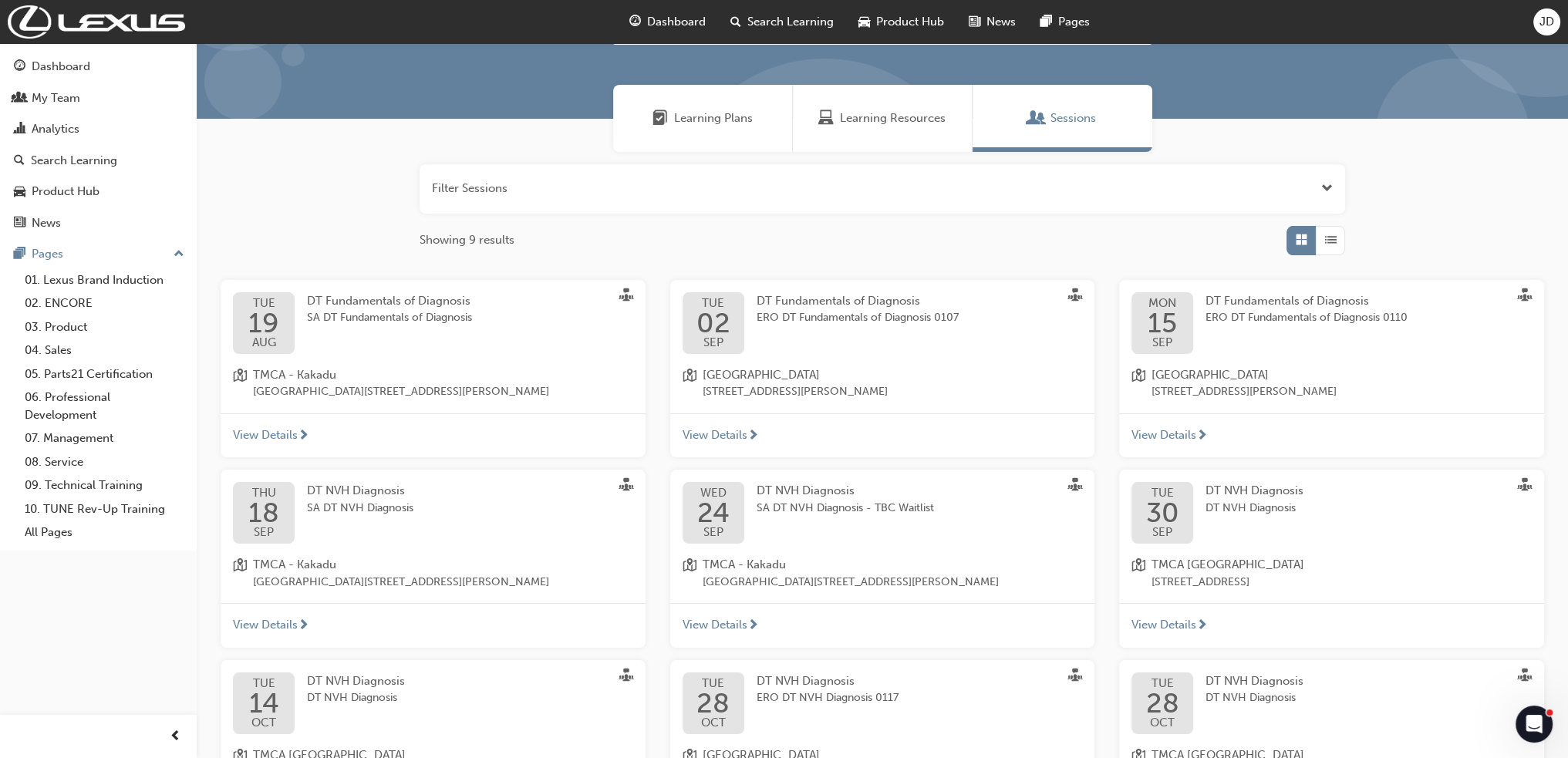
click at [368, 305] on span "DT Fundamentals of Diagnosis" at bounding box center [389, 301] width 164 height 14
